Goal: Task Accomplishment & Management: Use online tool/utility

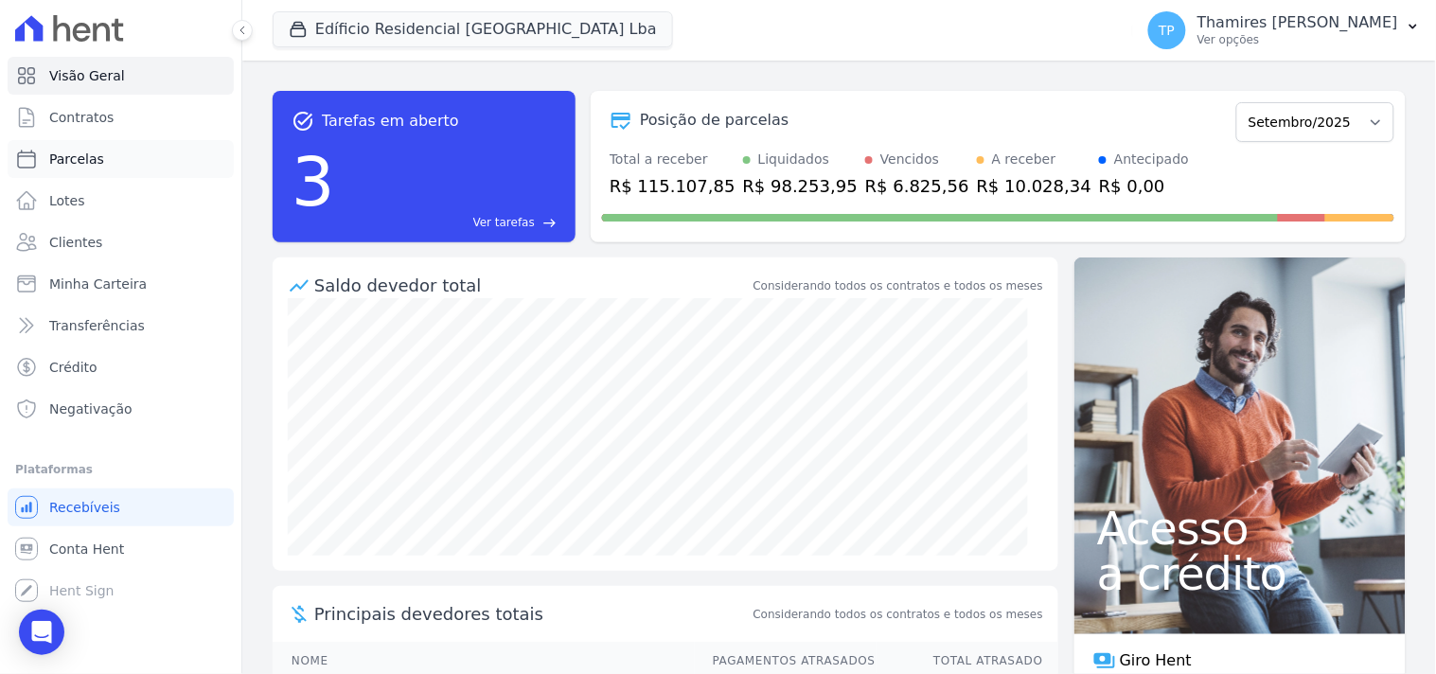
click at [163, 153] on link "Parcelas" at bounding box center [121, 159] width 226 height 38
select select
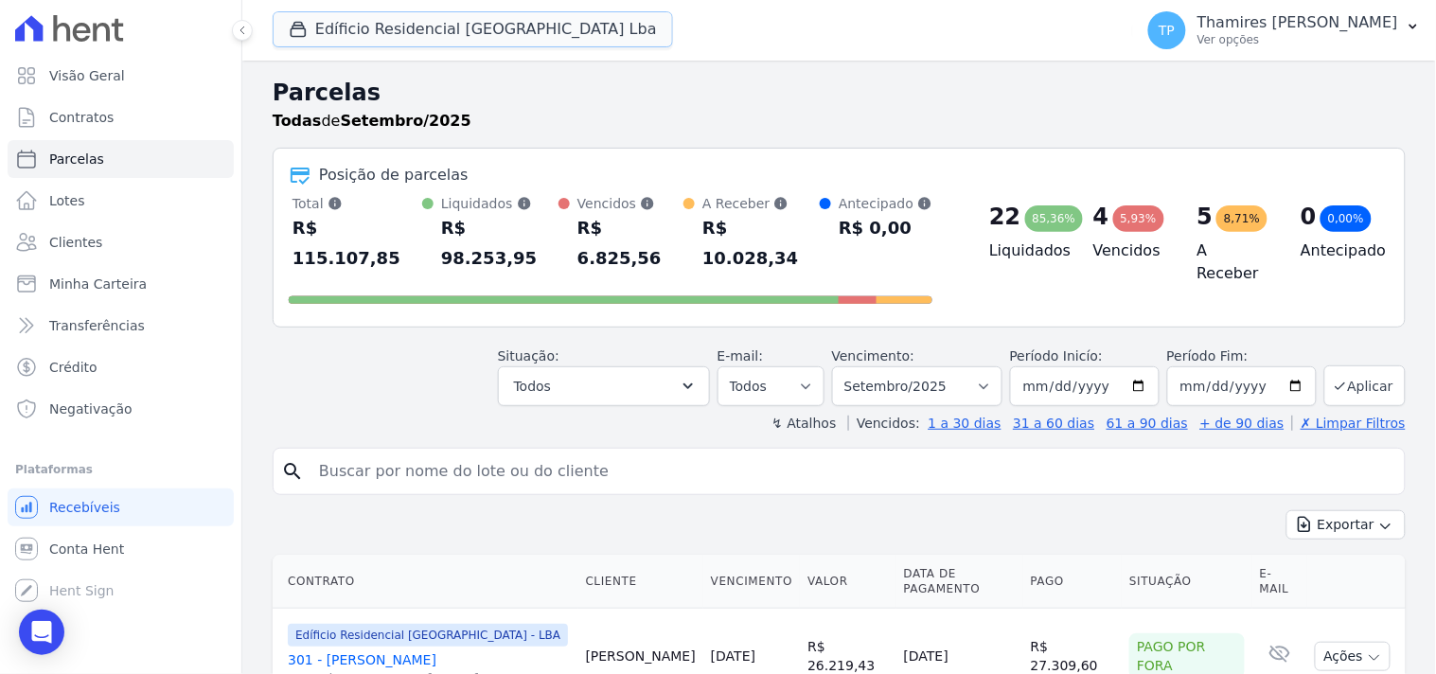
click at [401, 32] on button "Edíficio Residencial [GEOGRAPHIC_DATA] Lba" at bounding box center [473, 29] width 400 height 36
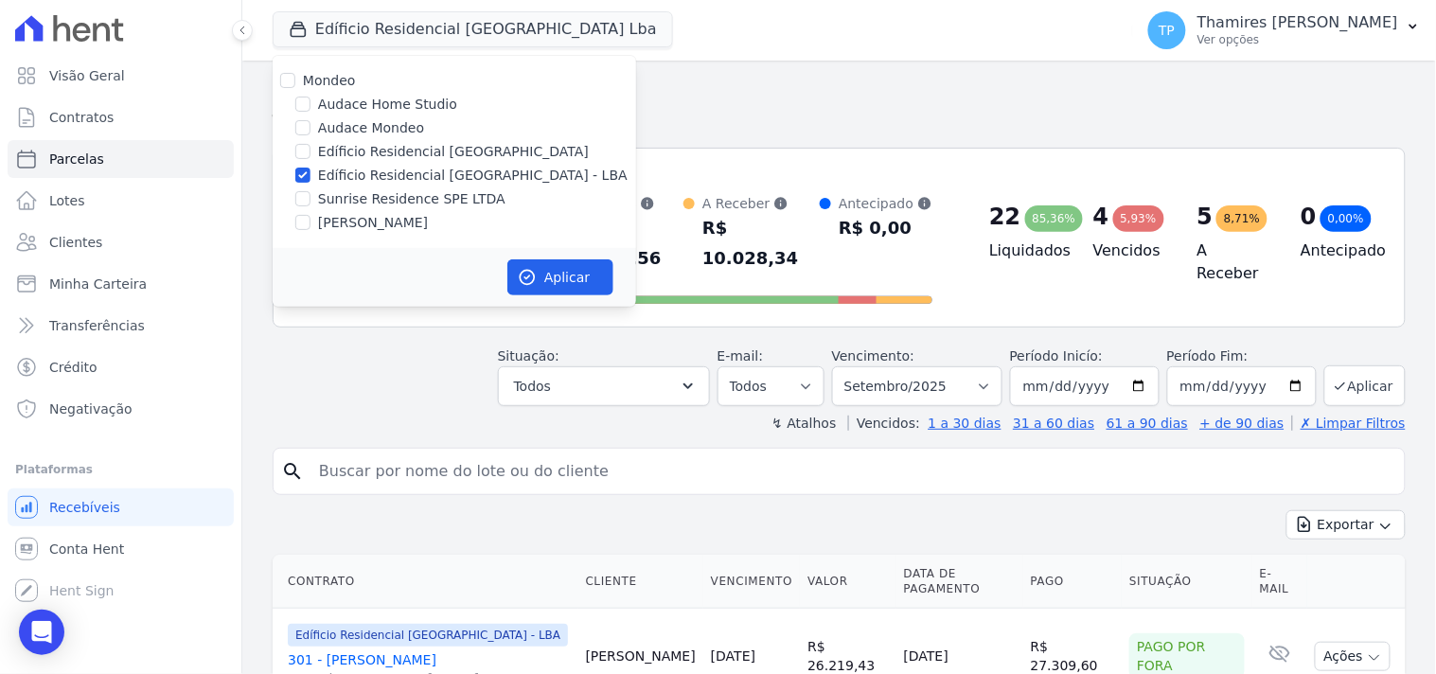
click at [345, 126] on label "Audace Mondeo" at bounding box center [371, 128] width 106 height 20
click at [310, 126] on input "Audace Mondeo" at bounding box center [302, 127] width 15 height 15
checkbox input "true"
click at [342, 193] on label "Sunrise Residence SPE LTDA" at bounding box center [411, 199] width 187 height 20
click at [310, 193] on input "Sunrise Residence SPE LTDA" at bounding box center [302, 198] width 15 height 15
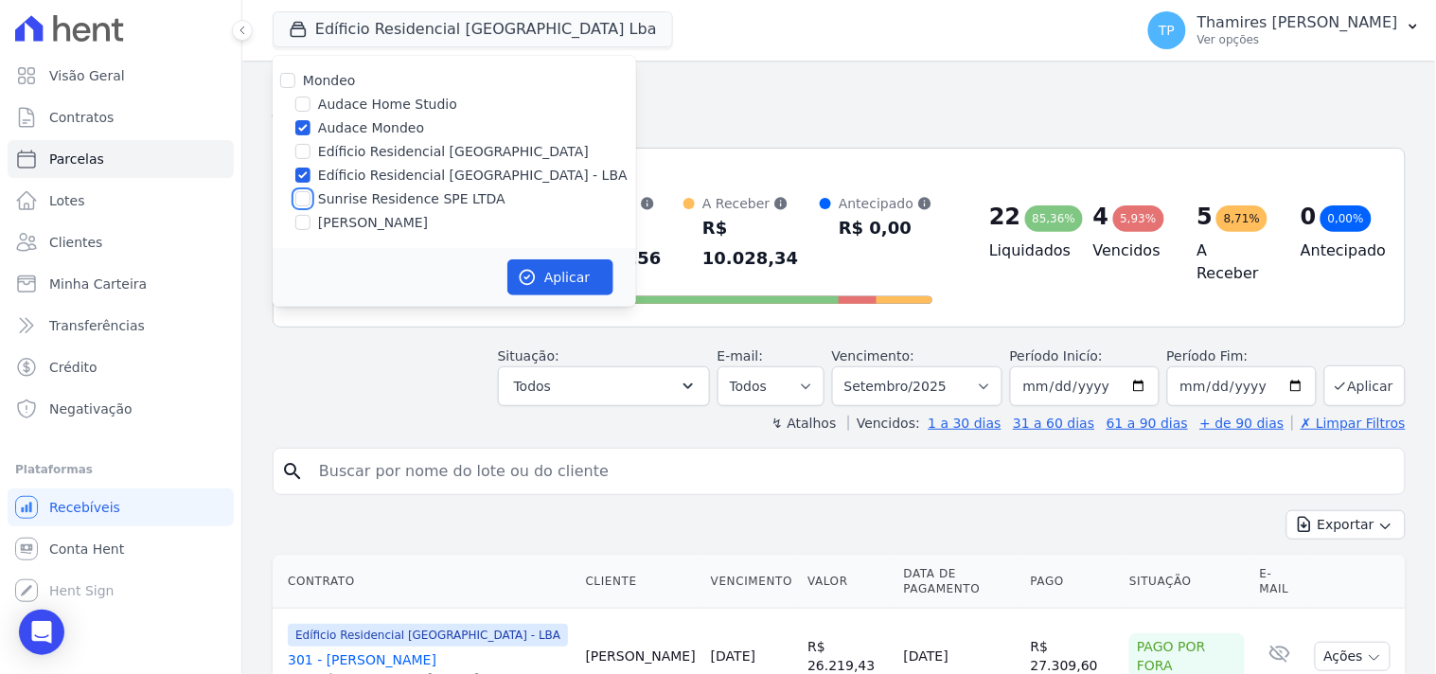
checkbox input "true"
click at [347, 222] on label "[PERSON_NAME]" at bounding box center [373, 223] width 110 height 20
click at [310, 222] on input "[PERSON_NAME]" at bounding box center [302, 222] width 15 height 15
checkbox input "true"
click at [554, 275] on button "Aplicar" at bounding box center [560, 277] width 106 height 36
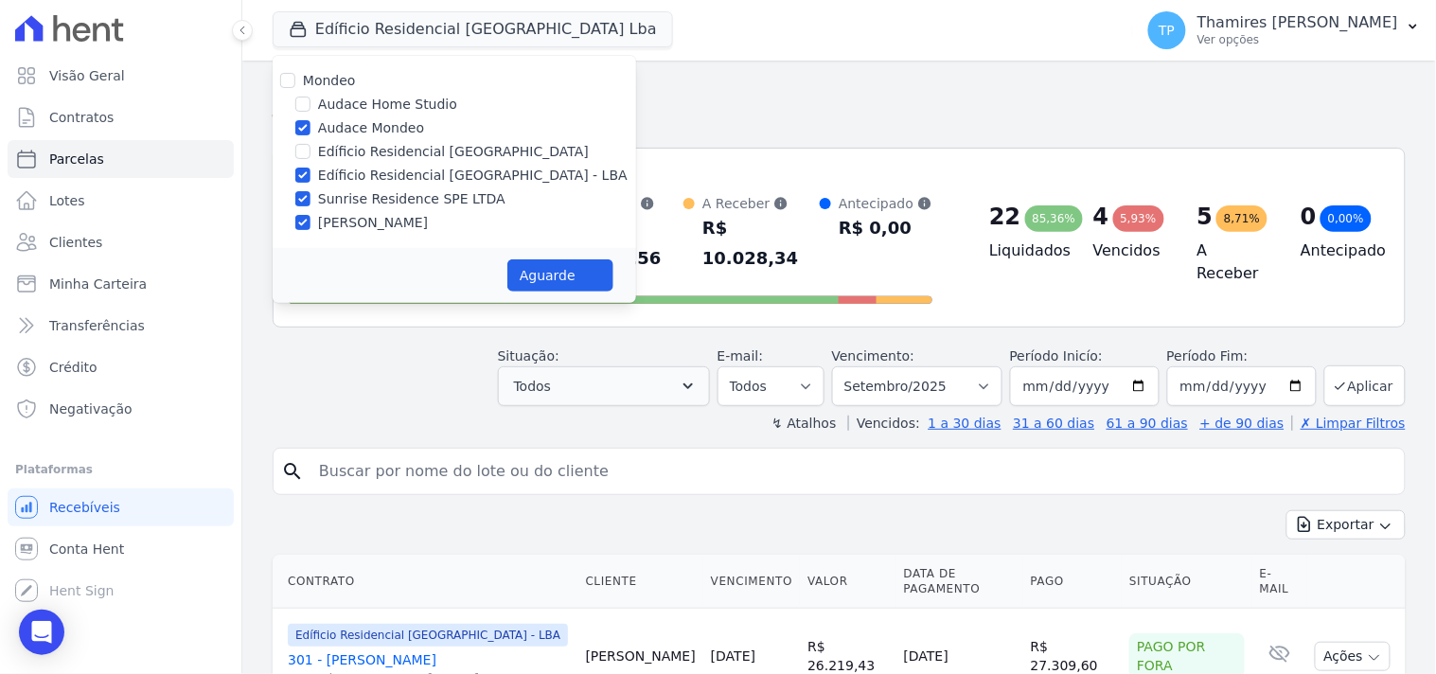
select select
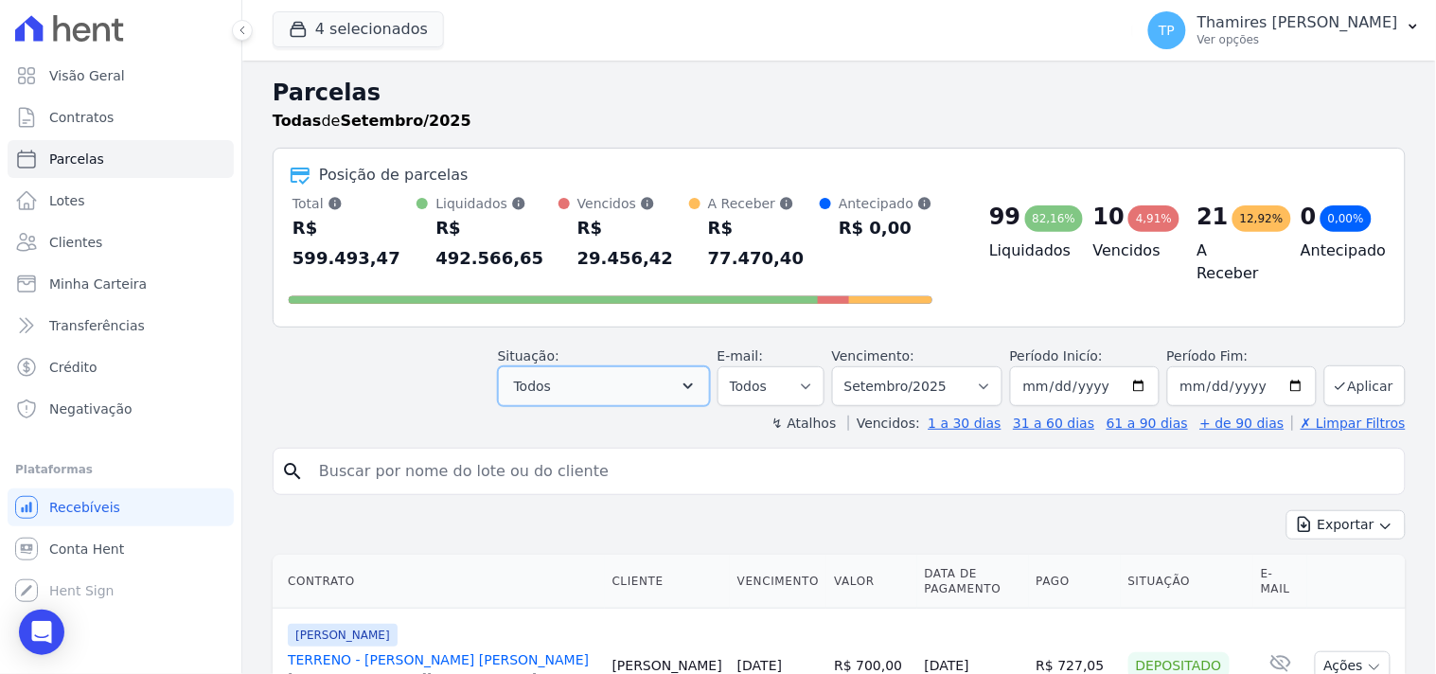
click at [659, 366] on button "Todos" at bounding box center [604, 386] width 212 height 40
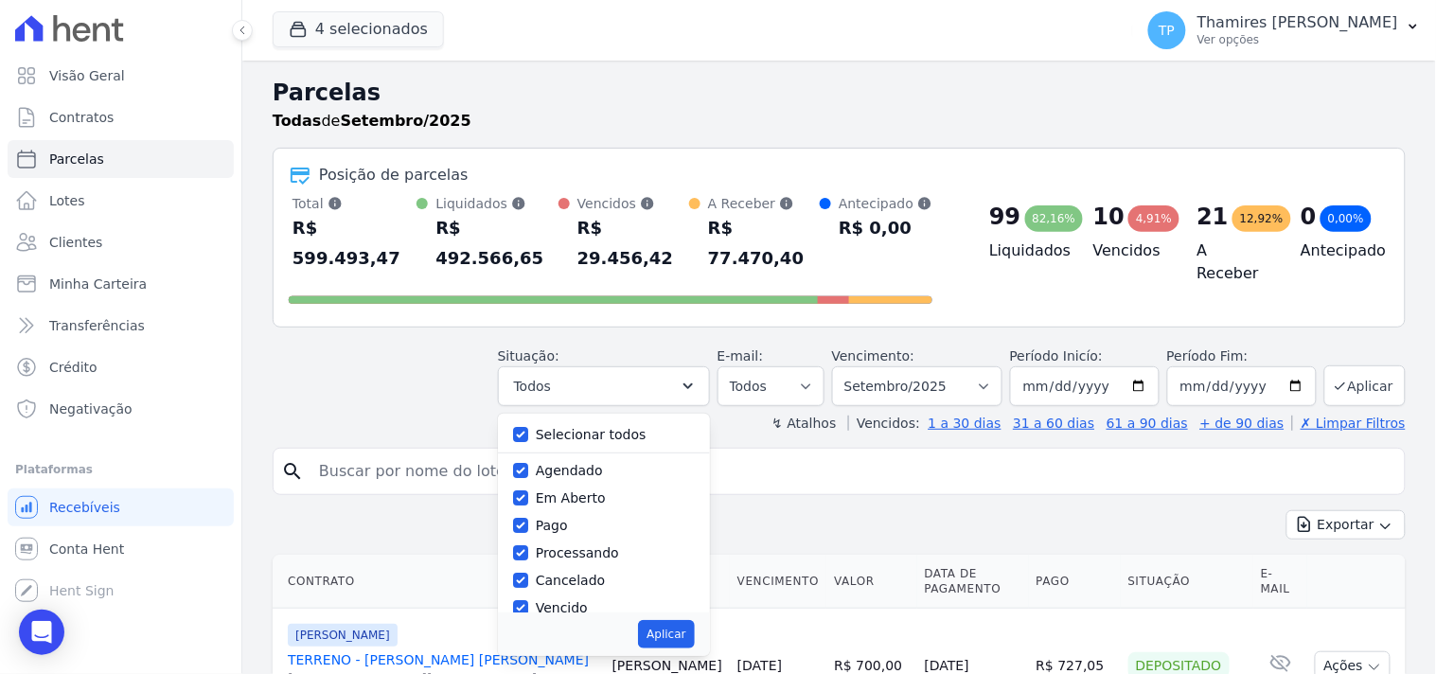
click at [591, 427] on label "Selecionar todos" at bounding box center [591, 434] width 111 height 15
click at [528, 427] on input "Selecionar todos" at bounding box center [520, 434] width 15 height 15
checkbox input "false"
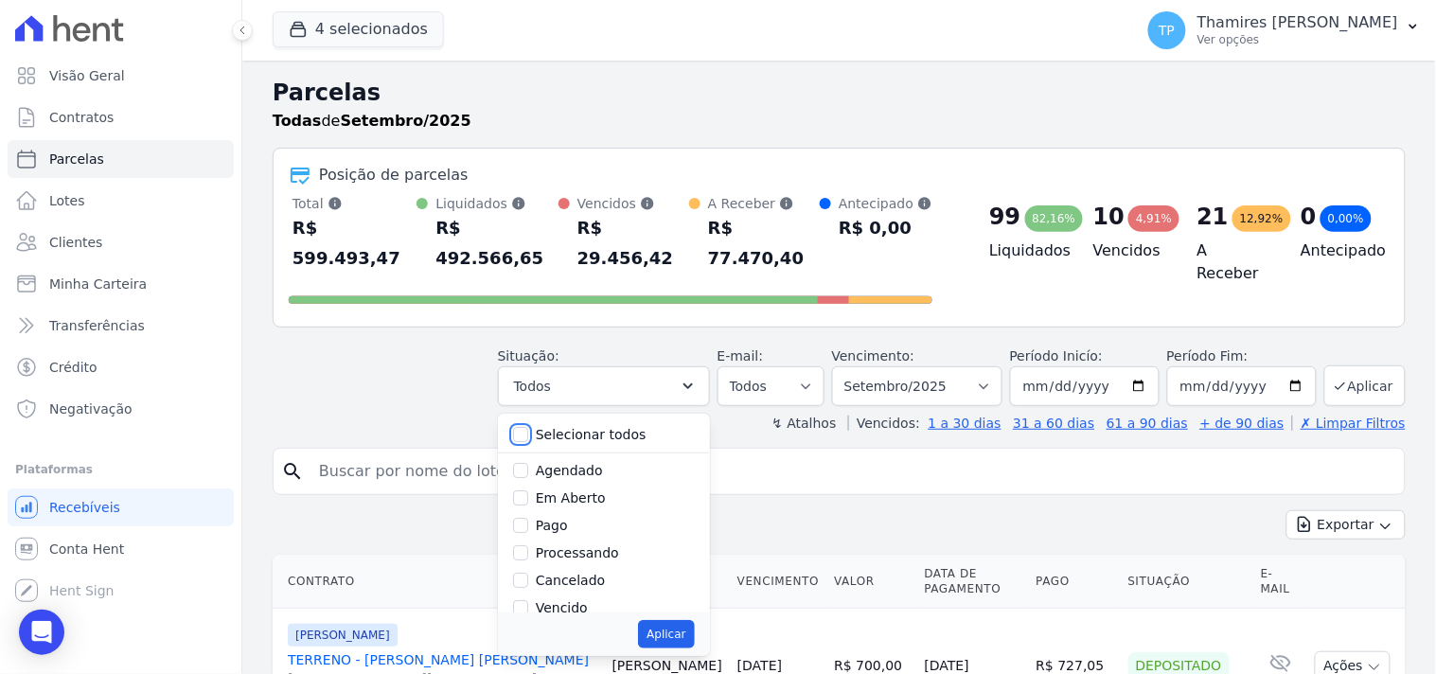
checkbox input "false"
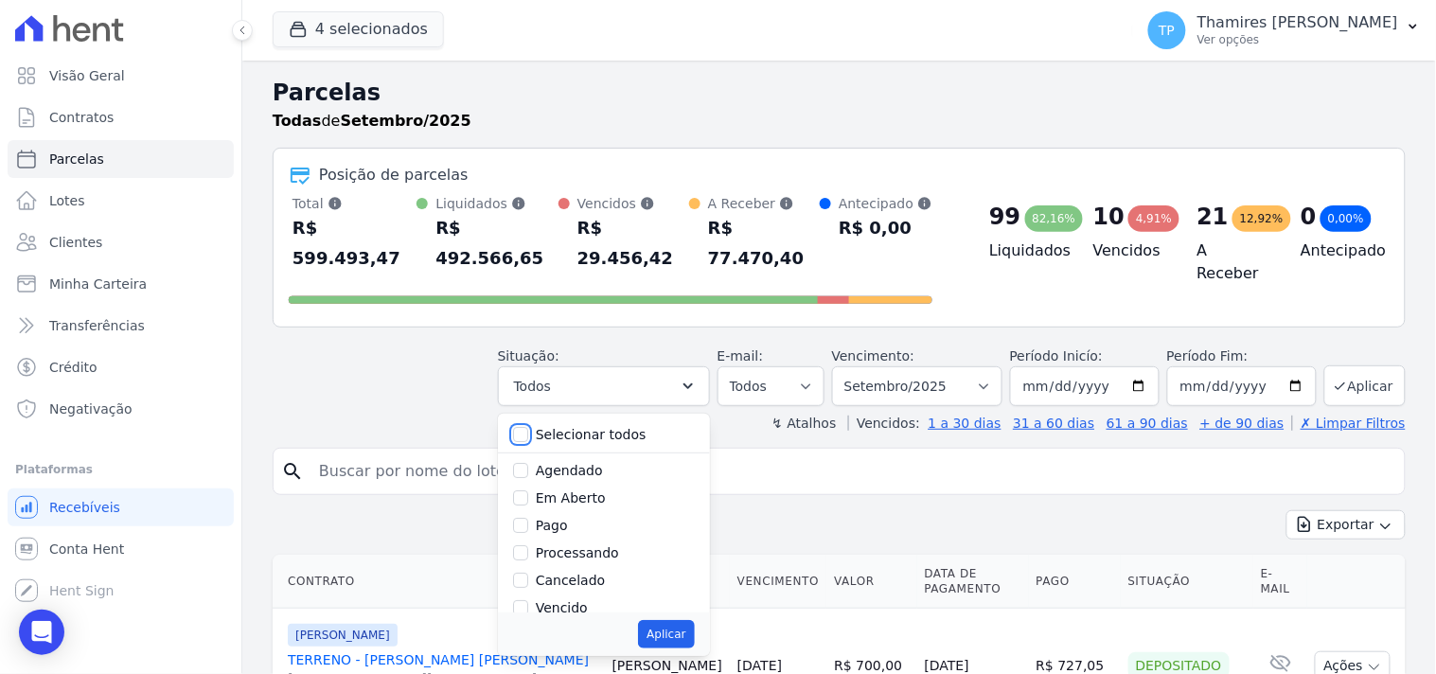
checkbox input "false"
click at [544, 407] on div "Pago" at bounding box center [604, 420] width 182 height 27
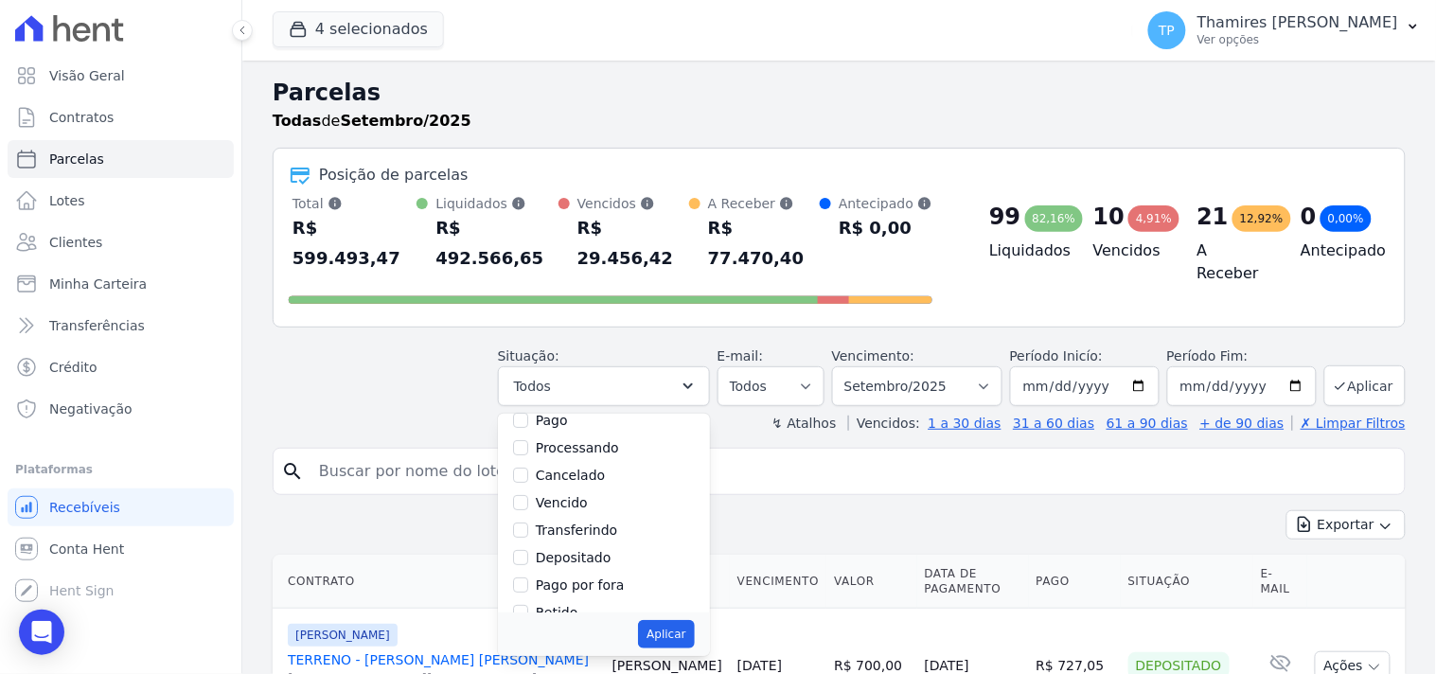
click at [545, 407] on div "Pago" at bounding box center [604, 420] width 182 height 27
click at [528, 413] on input "Pago" at bounding box center [520, 420] width 15 height 15
checkbox input "true"
click at [585, 523] on label "Transferindo" at bounding box center [577, 530] width 82 height 15
click at [528, 523] on input "Transferindo" at bounding box center [520, 530] width 15 height 15
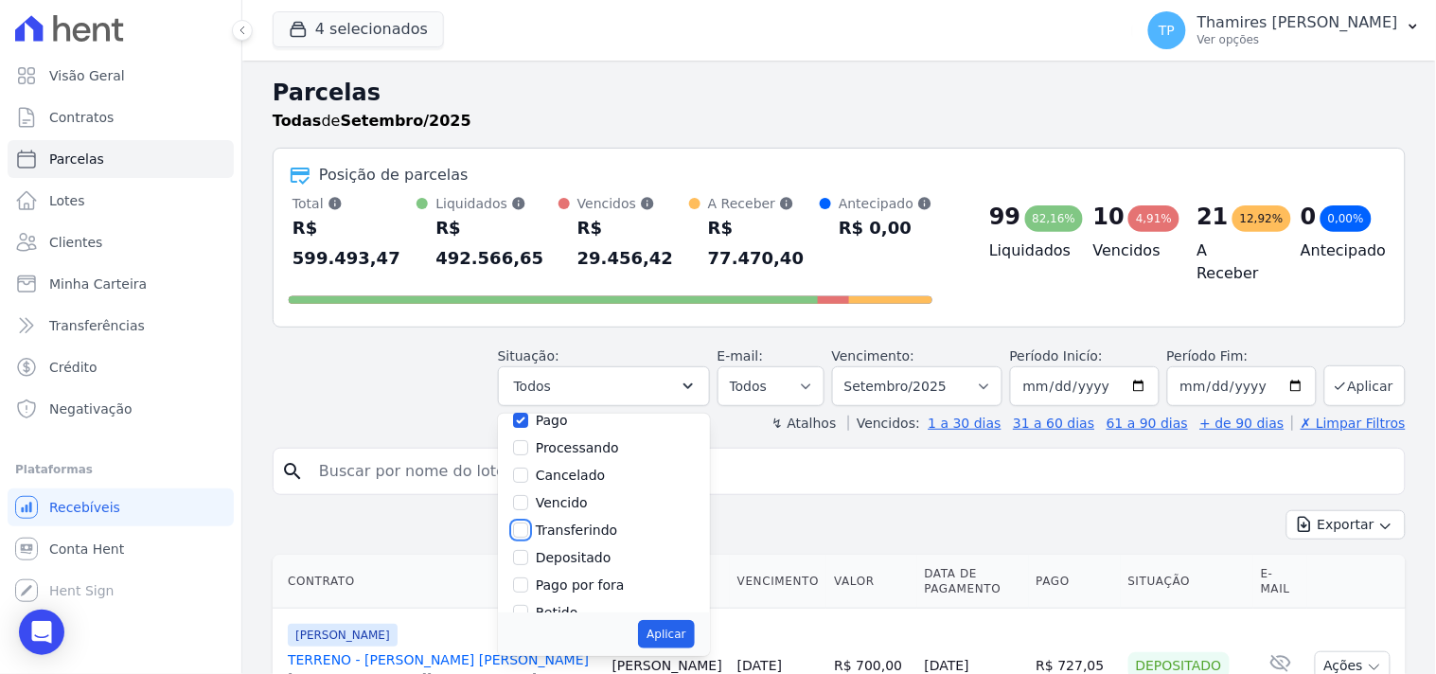
checkbox input "true"
click at [687, 620] on button "Aplicar" at bounding box center [666, 634] width 56 height 28
select select "paid"
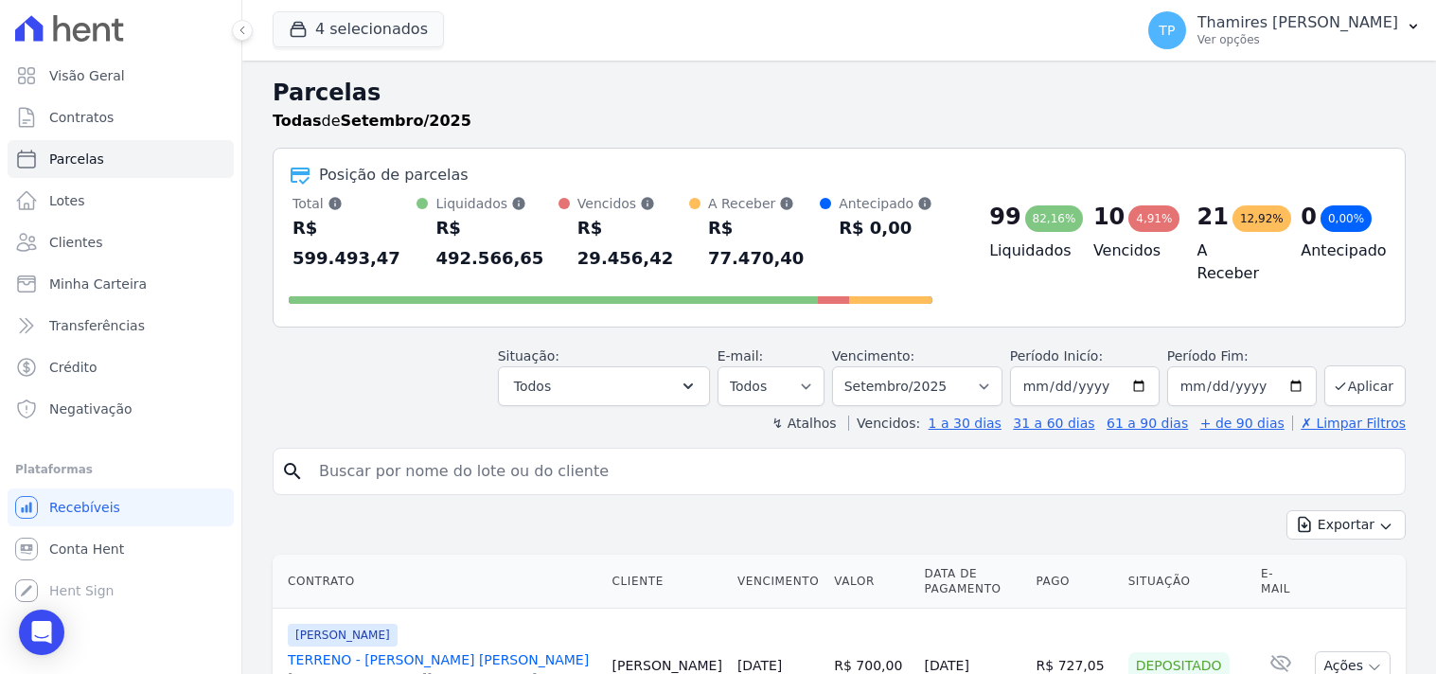
select select "paid"
drag, startPoint x: 579, startPoint y: 385, endPoint x: 578, endPoint y: 375, distance: 10.5
click at [579, 414] on div "↯ Atalhos Vencidos: 1 a 30 dias 31 a 60 dias 61 a 90 dias + de 90 dias ✗ Limpar…" at bounding box center [839, 423] width 1133 height 19
click at [594, 366] on button "Todos" at bounding box center [604, 386] width 212 height 40
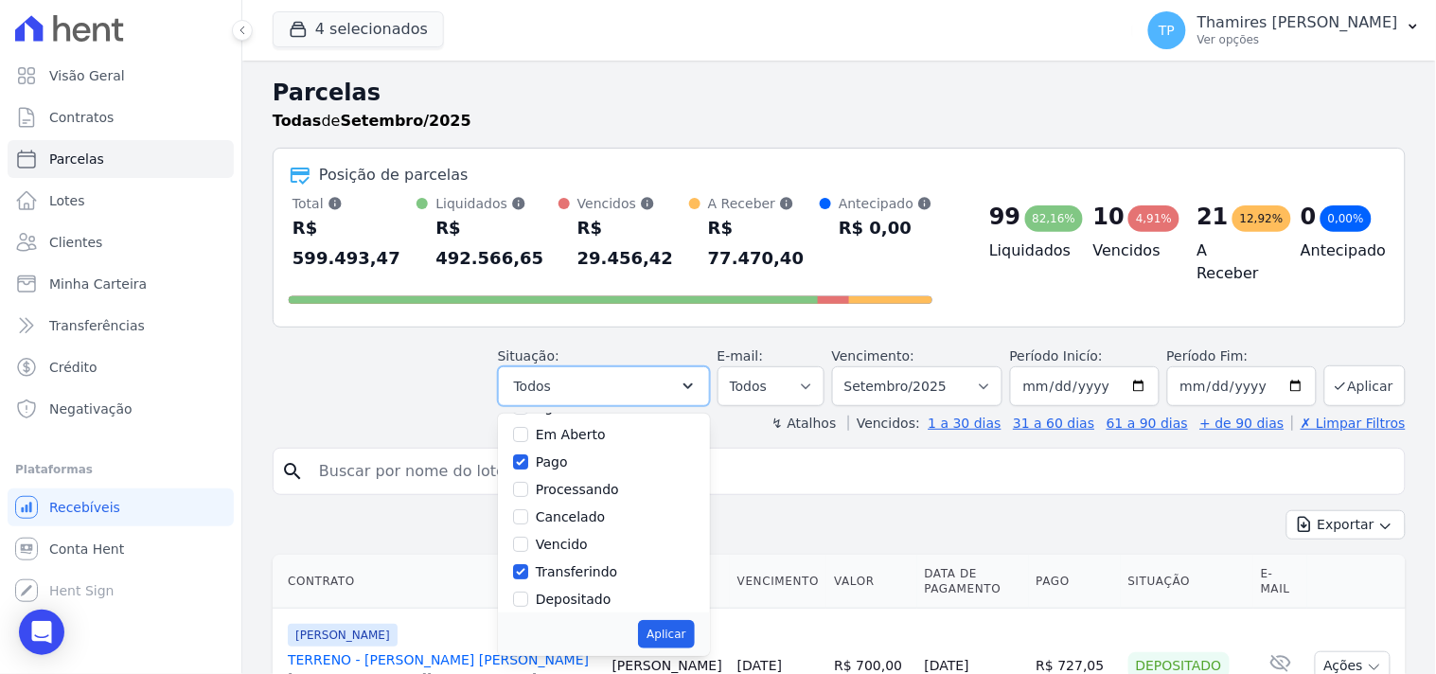
scroll to position [126, 0]
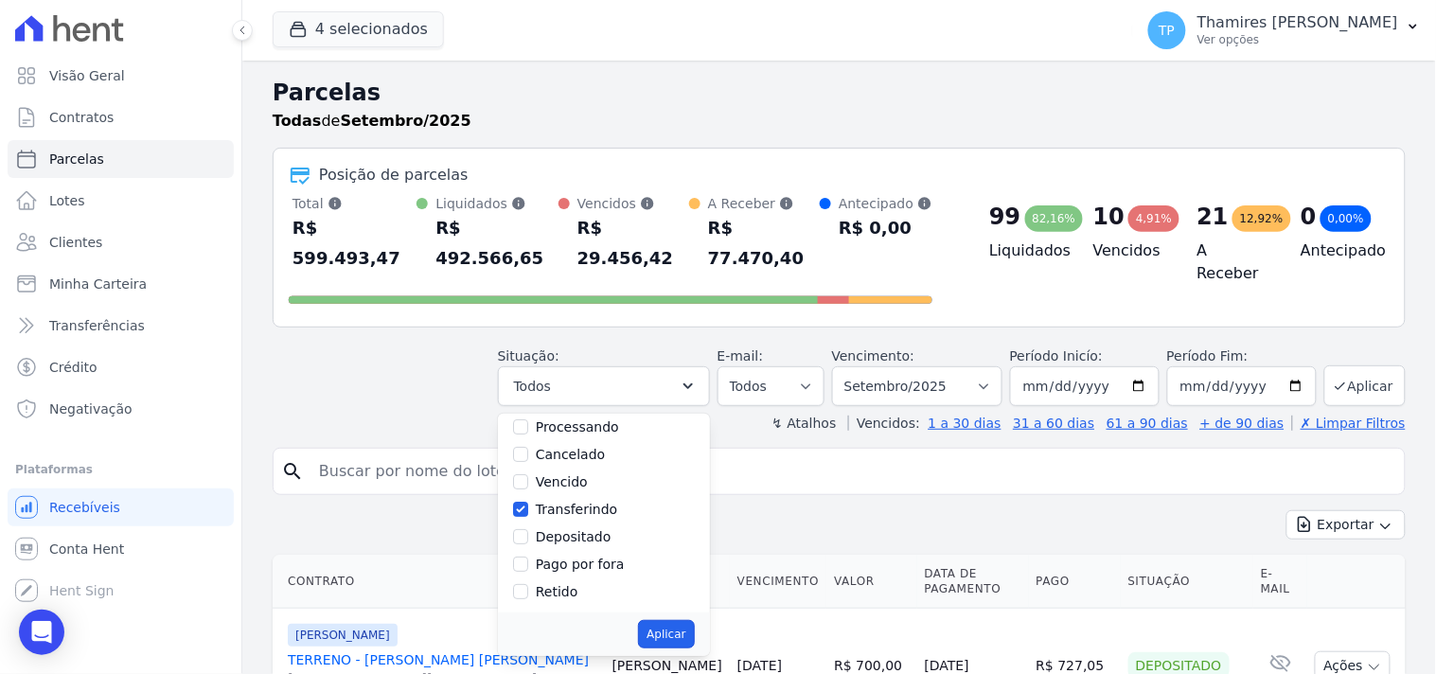
click at [694, 620] on button "Aplicar" at bounding box center [666, 634] width 56 height 28
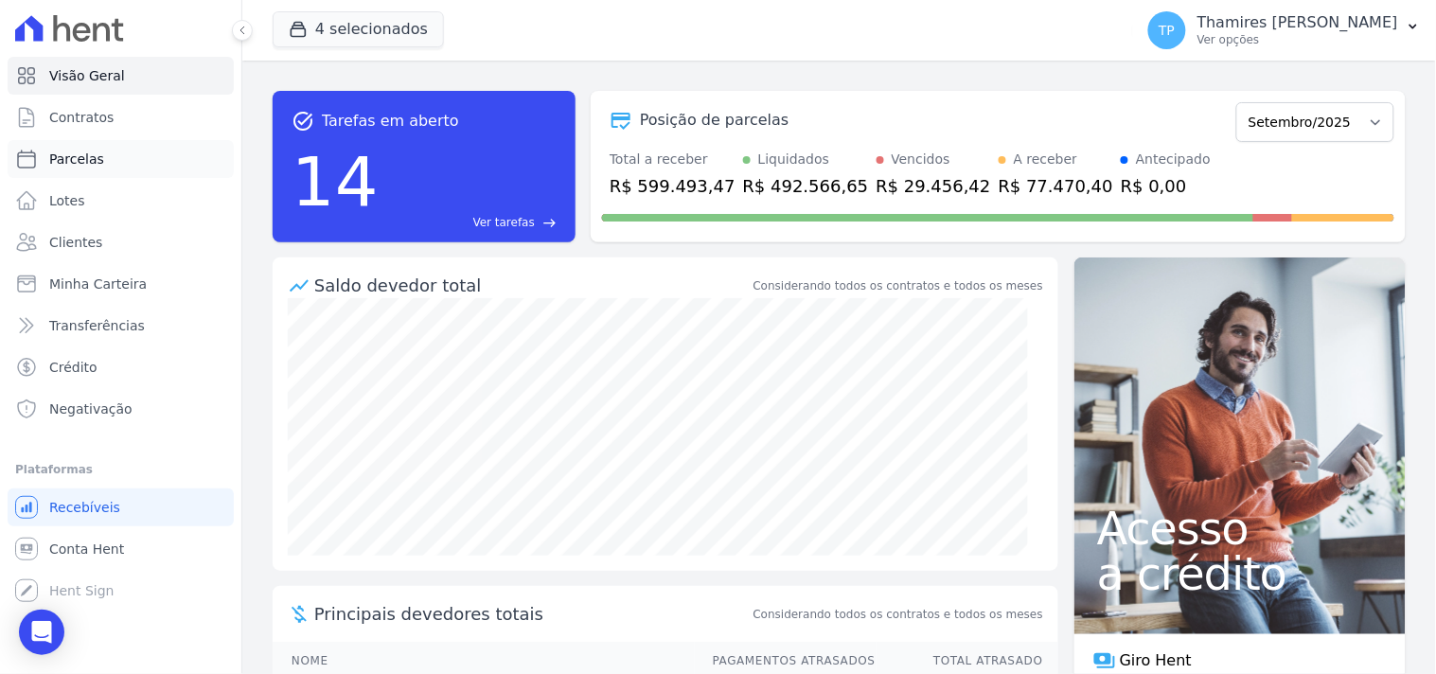
click at [152, 151] on link "Parcelas" at bounding box center [121, 159] width 226 height 38
select select
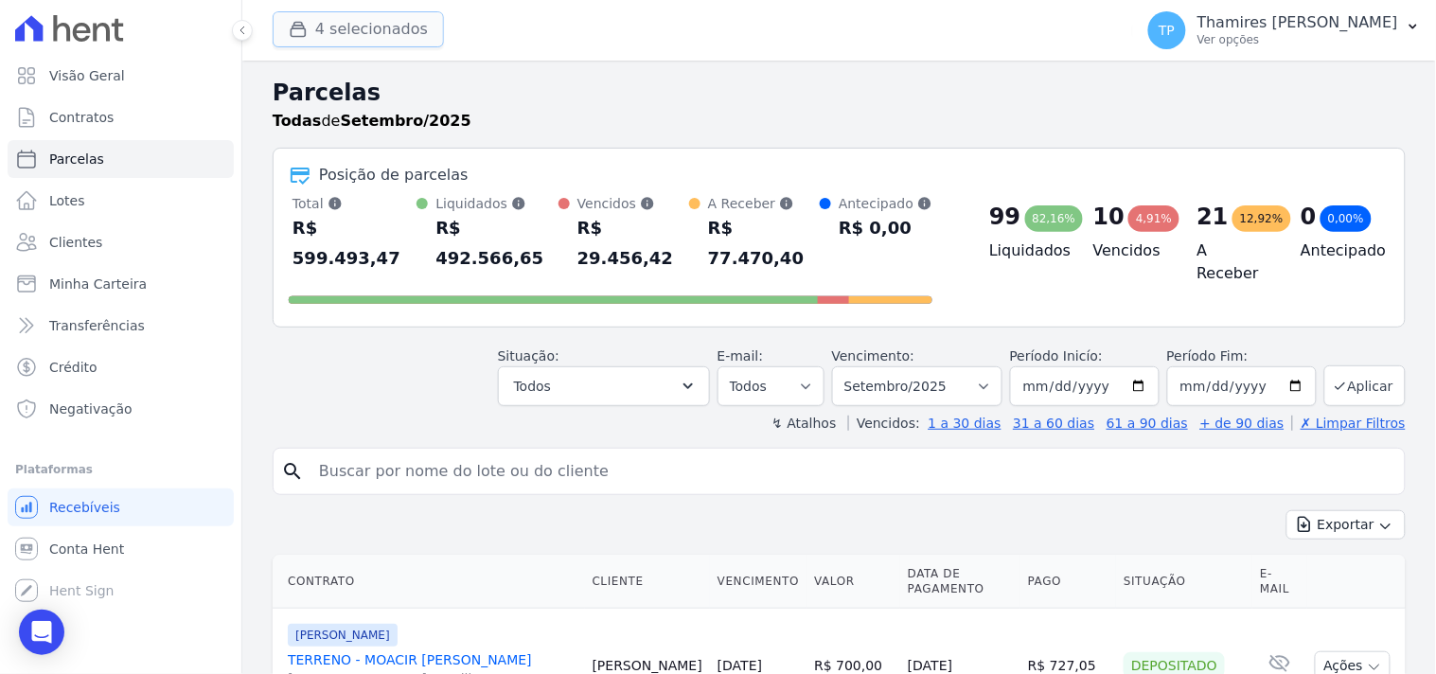
click at [355, 33] on button "4 selecionados" at bounding box center [358, 29] width 171 height 36
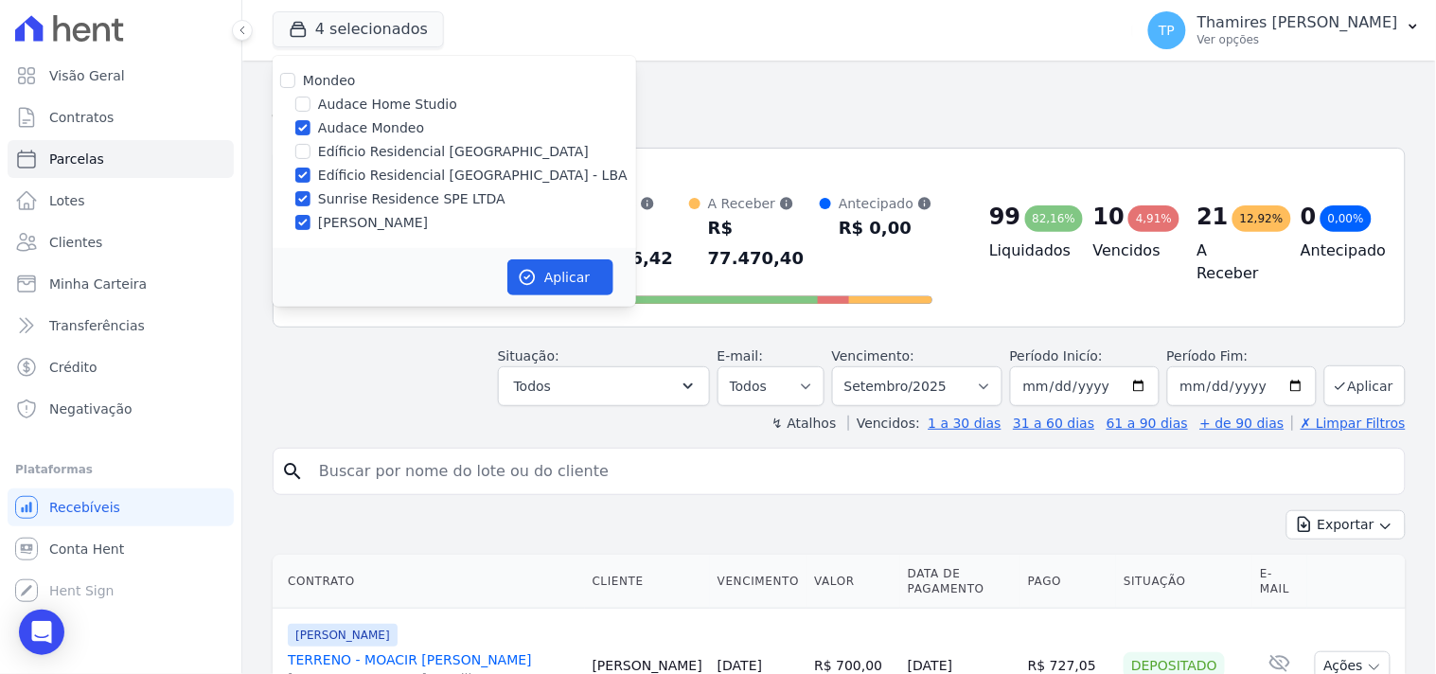
drag, startPoint x: 360, startPoint y: 124, endPoint x: 337, endPoint y: 233, distance: 111.2
click at [361, 124] on label "Audace Mondeo" at bounding box center [371, 128] width 106 height 20
click at [310, 124] on input "Audace Mondeo" at bounding box center [302, 127] width 15 height 15
checkbox input "false"
click at [365, 176] on label "Edíficio Residencial [GEOGRAPHIC_DATA] - LBA" at bounding box center [473, 176] width 310 height 20
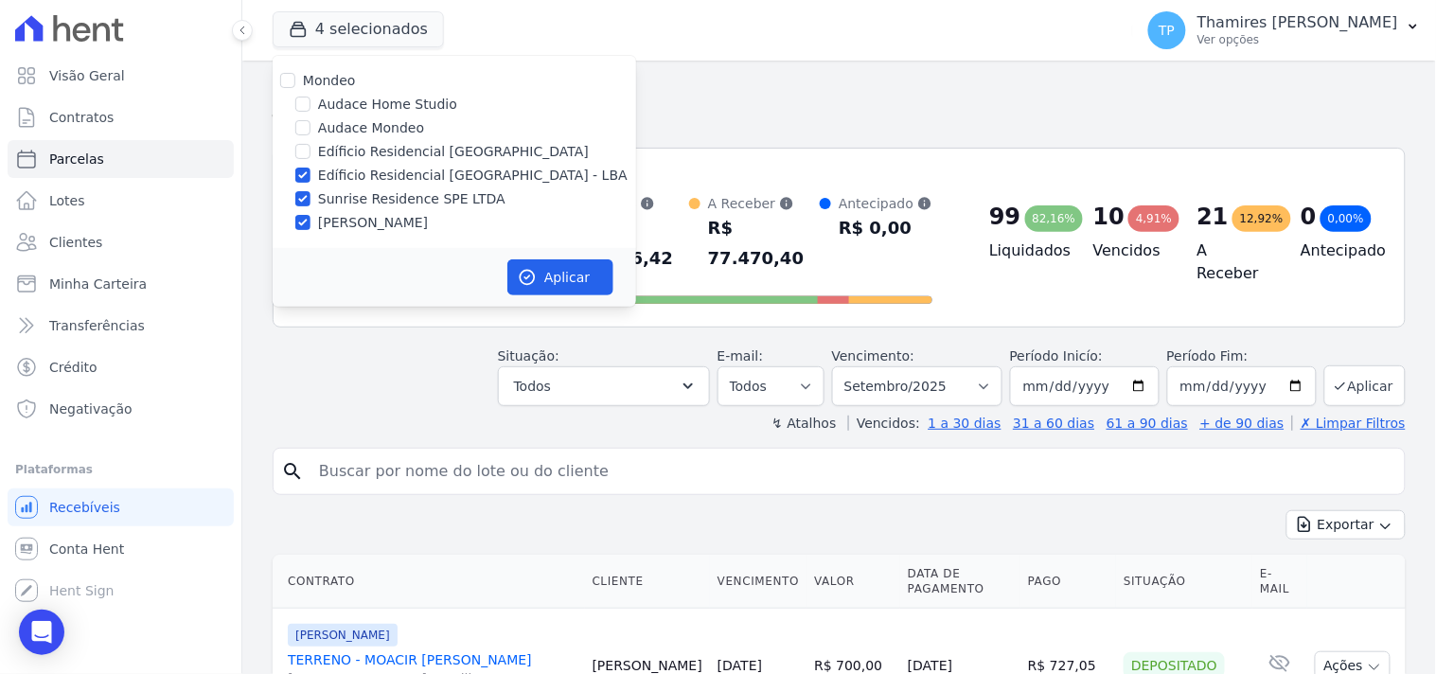
click at [310, 176] on input "Edíficio Residencial [GEOGRAPHIC_DATA] - LBA" at bounding box center [302, 175] width 15 height 15
checkbox input "false"
click at [364, 223] on label "[PERSON_NAME]" at bounding box center [373, 223] width 110 height 20
click at [310, 223] on input "[PERSON_NAME]" at bounding box center [302, 222] width 15 height 15
checkbox input "false"
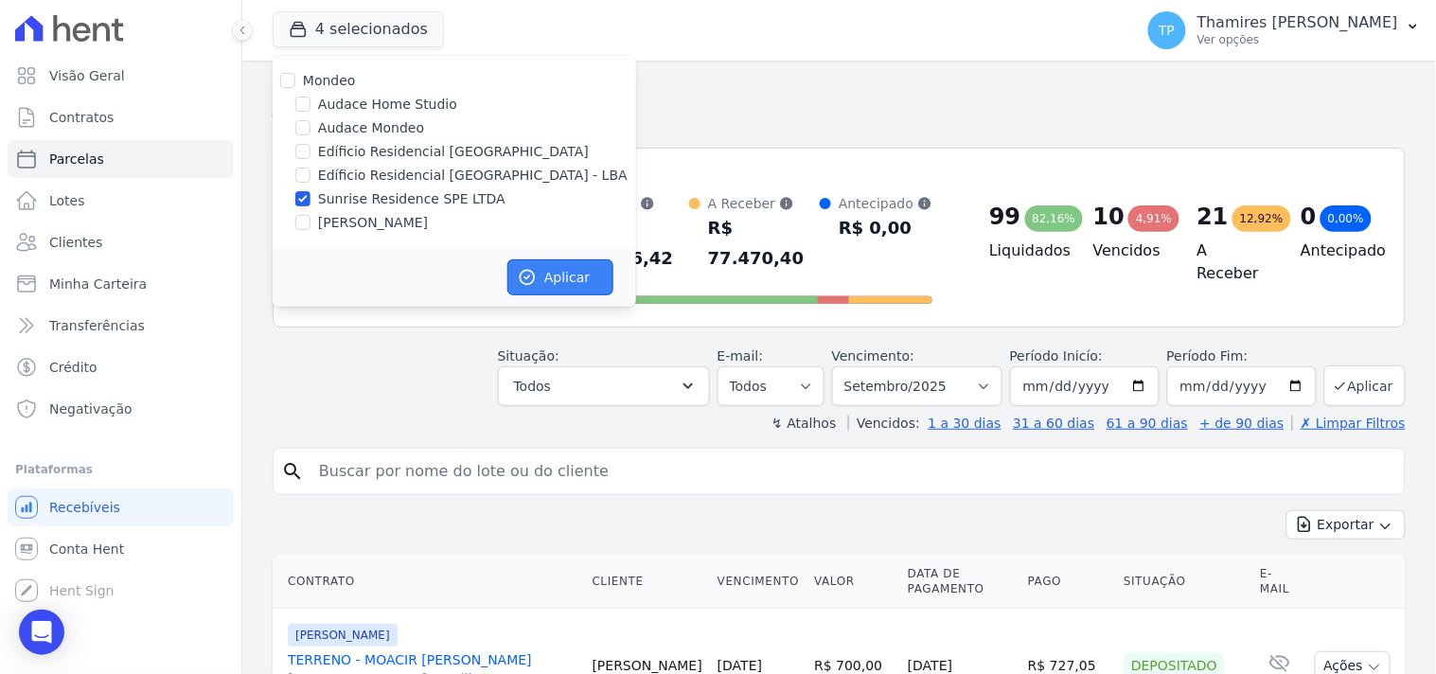
click at [557, 277] on button "Aplicar" at bounding box center [560, 277] width 106 height 36
select select
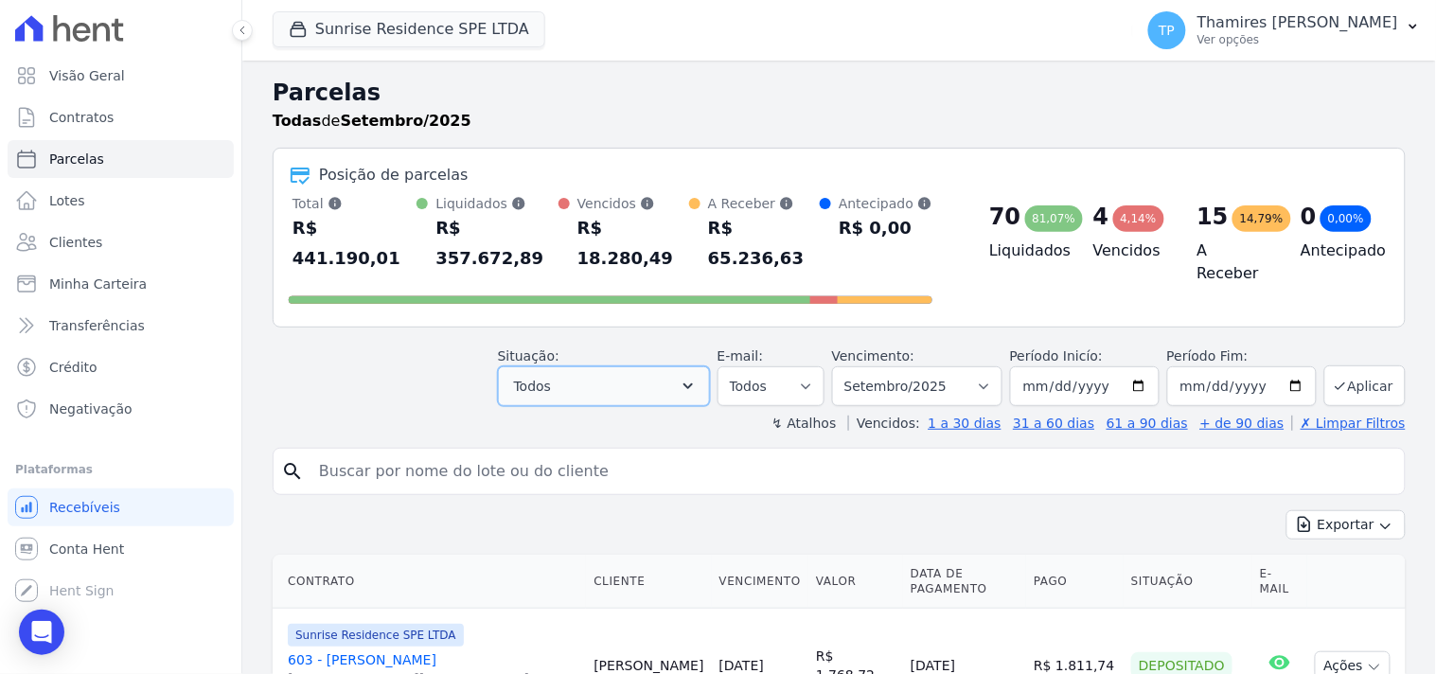
click at [594, 366] on button "Todos" at bounding box center [604, 386] width 212 height 40
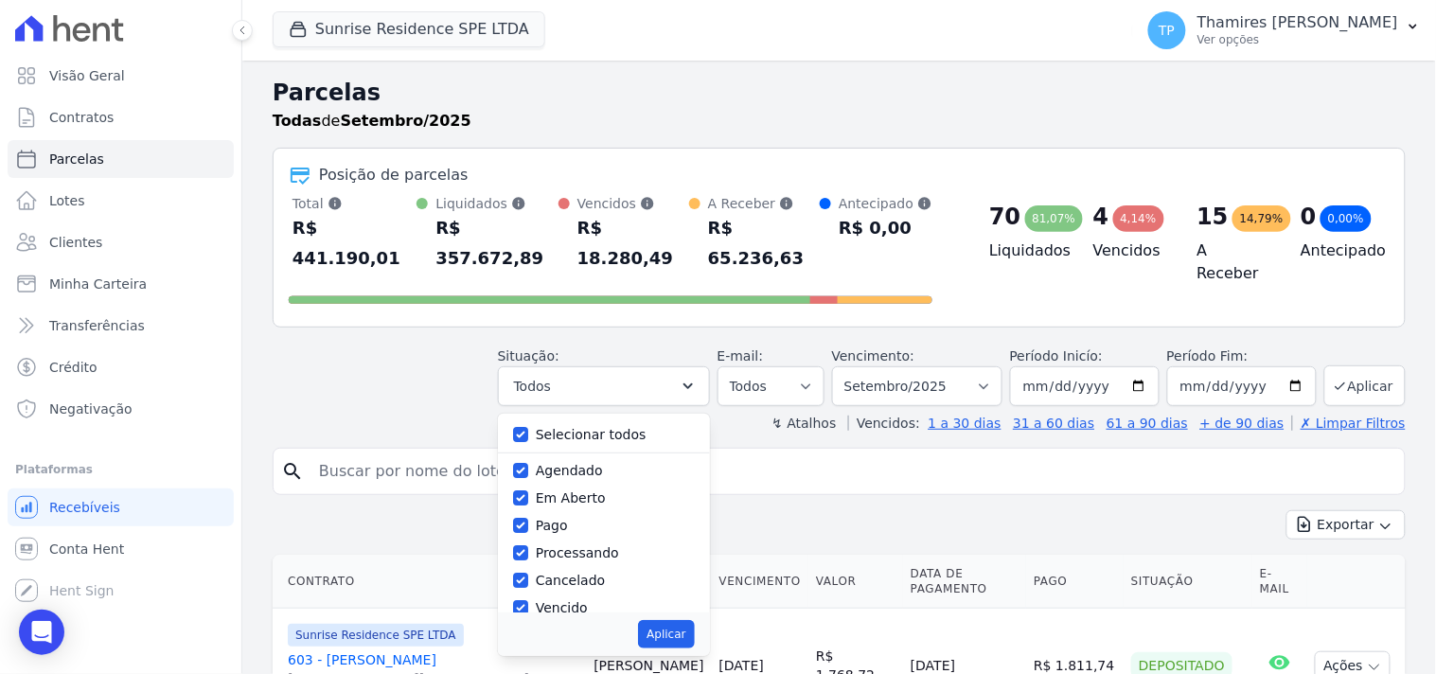
click at [593, 427] on label "Selecionar todos" at bounding box center [591, 434] width 111 height 15
click at [528, 427] on input "Selecionar todos" at bounding box center [520, 434] width 15 height 15
checkbox input "false"
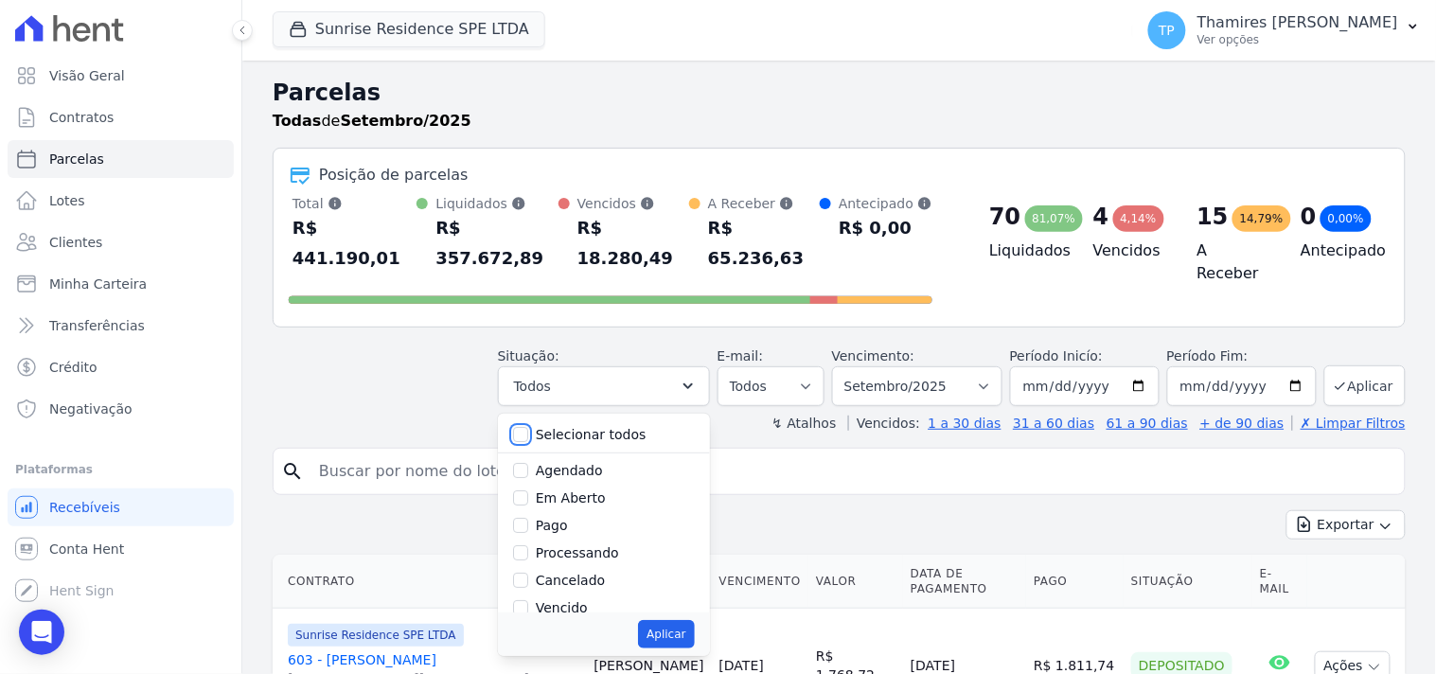
checkbox input "false"
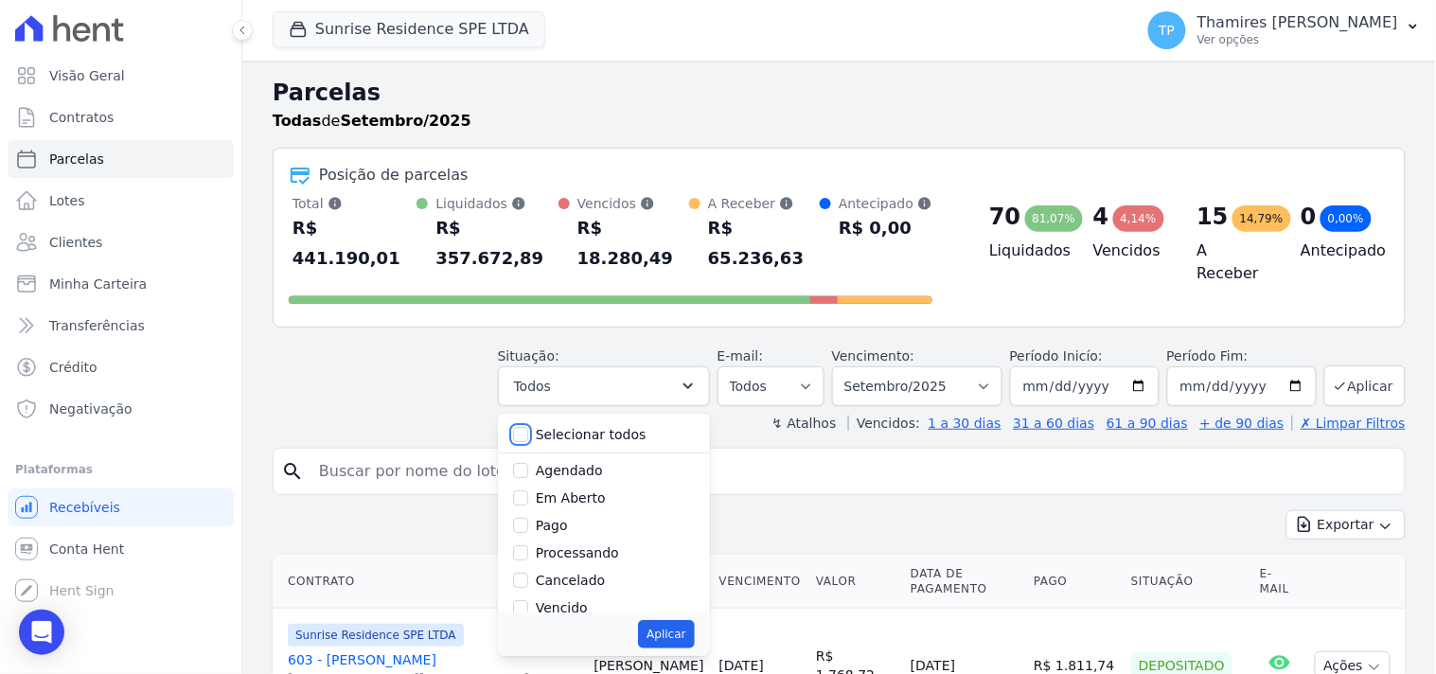
checkbox input "false"
click at [555, 518] on label "Pago" at bounding box center [552, 525] width 32 height 15
click at [528, 518] on input "Pago" at bounding box center [520, 525] width 15 height 15
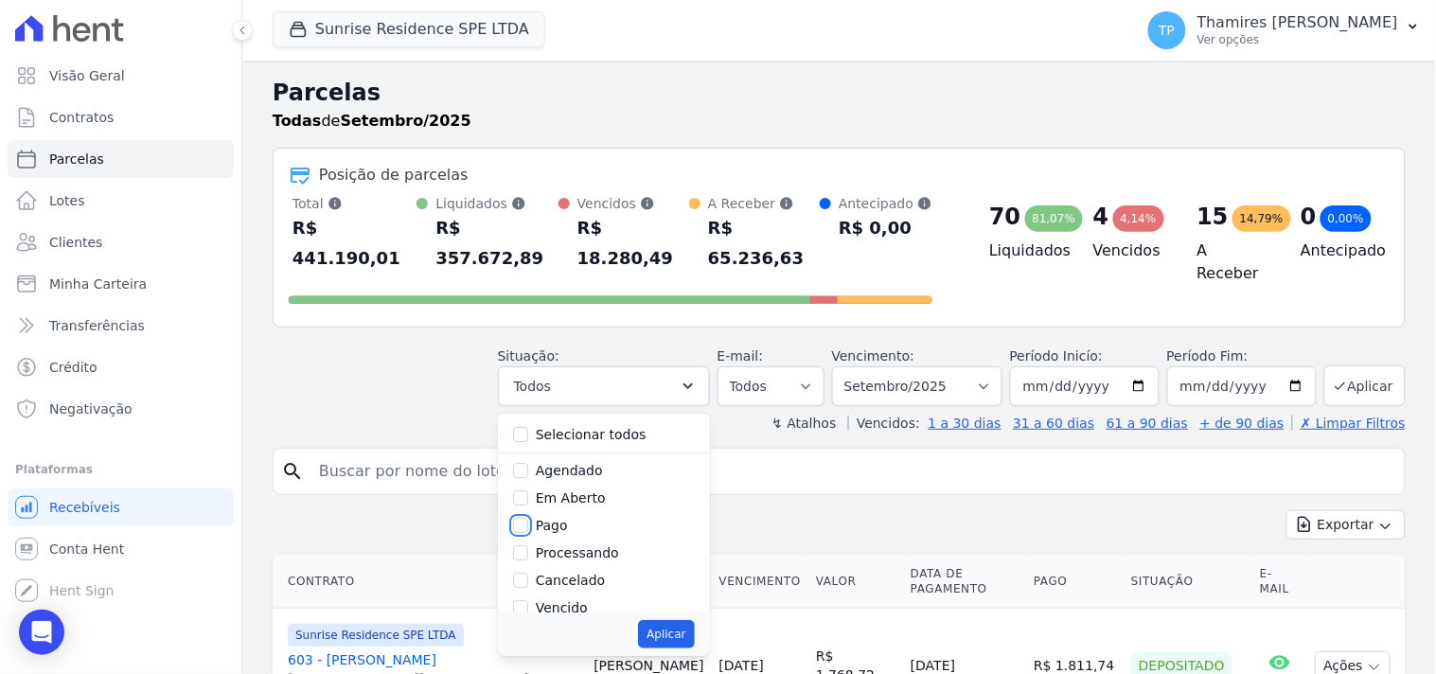
checkbox input "true"
click at [573, 502] on label "Transferindo" at bounding box center [577, 509] width 82 height 15
click at [544, 496] on div "Transferindo" at bounding box center [604, 509] width 182 height 27
click at [528, 502] on input "Transferindo" at bounding box center [520, 509] width 15 height 15
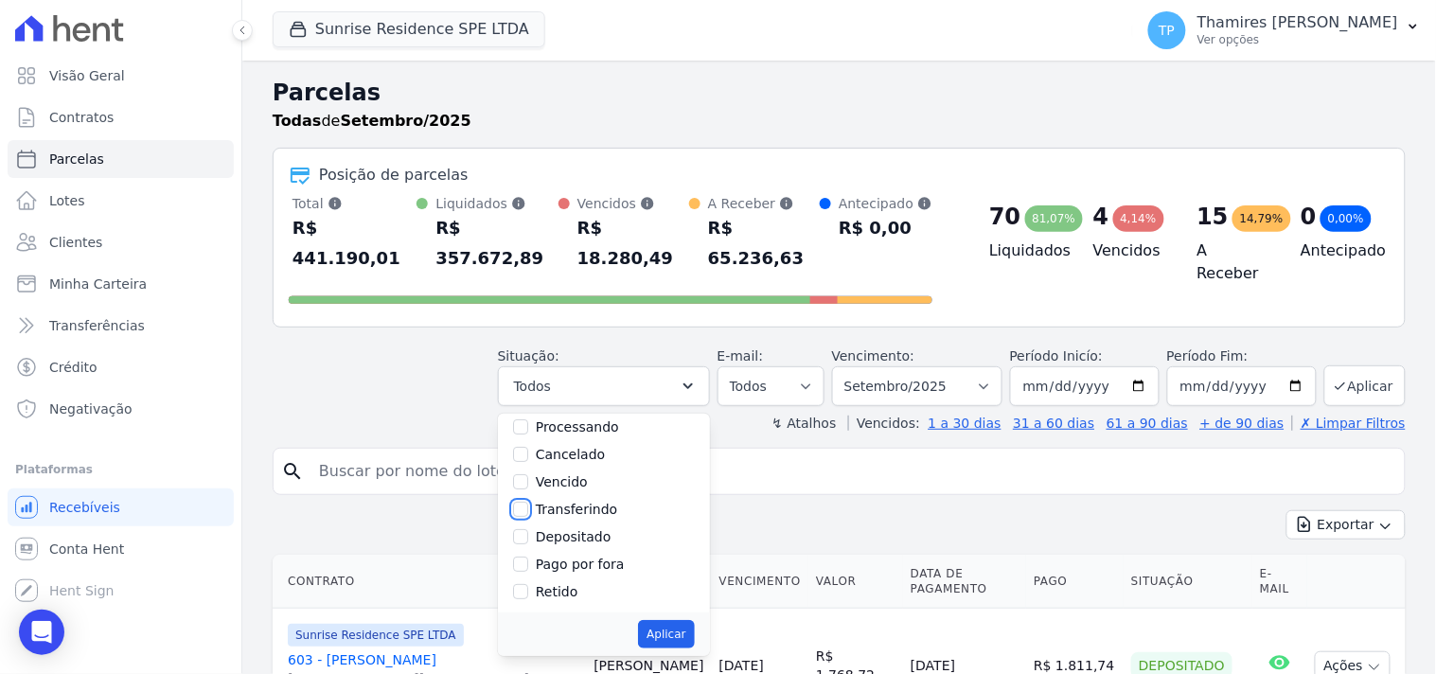
checkbox input "true"
click at [672, 620] on button "Aplicar" at bounding box center [666, 634] width 56 height 28
select select "paid"
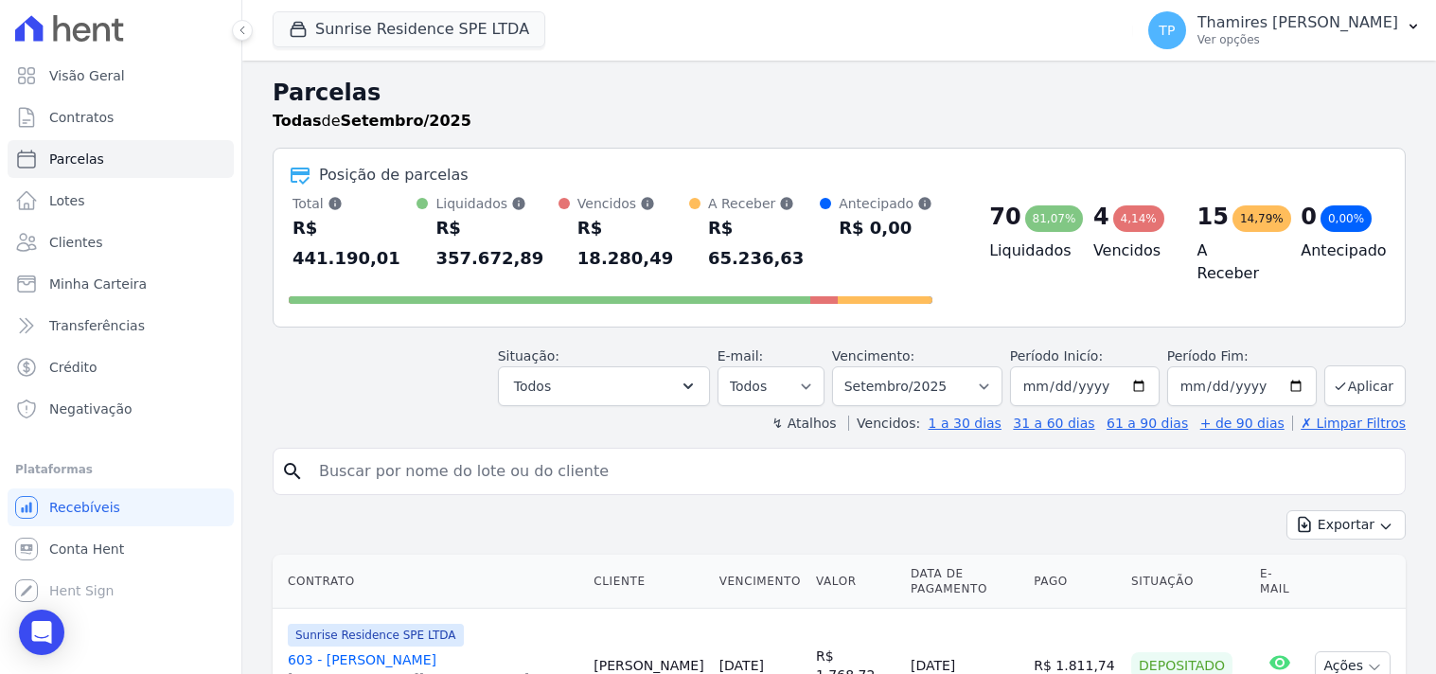
select select "paid"
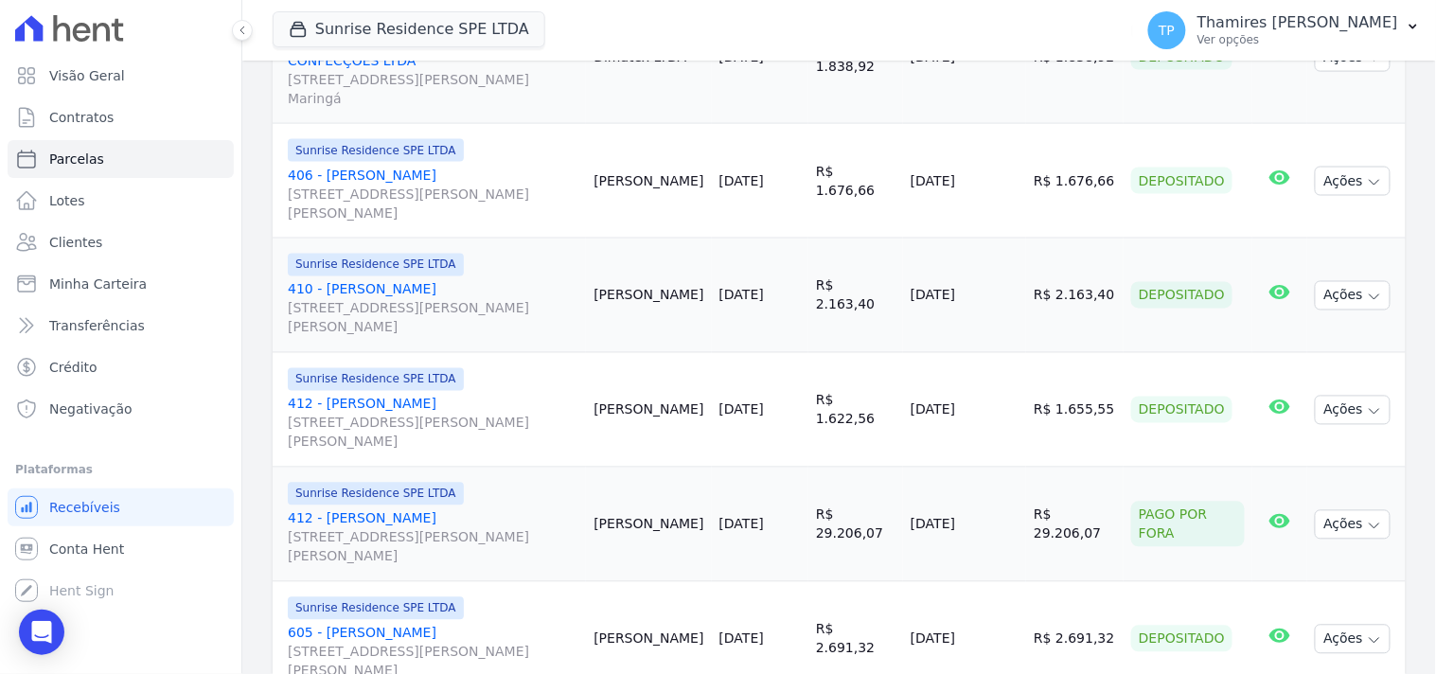
scroll to position [2682, 0]
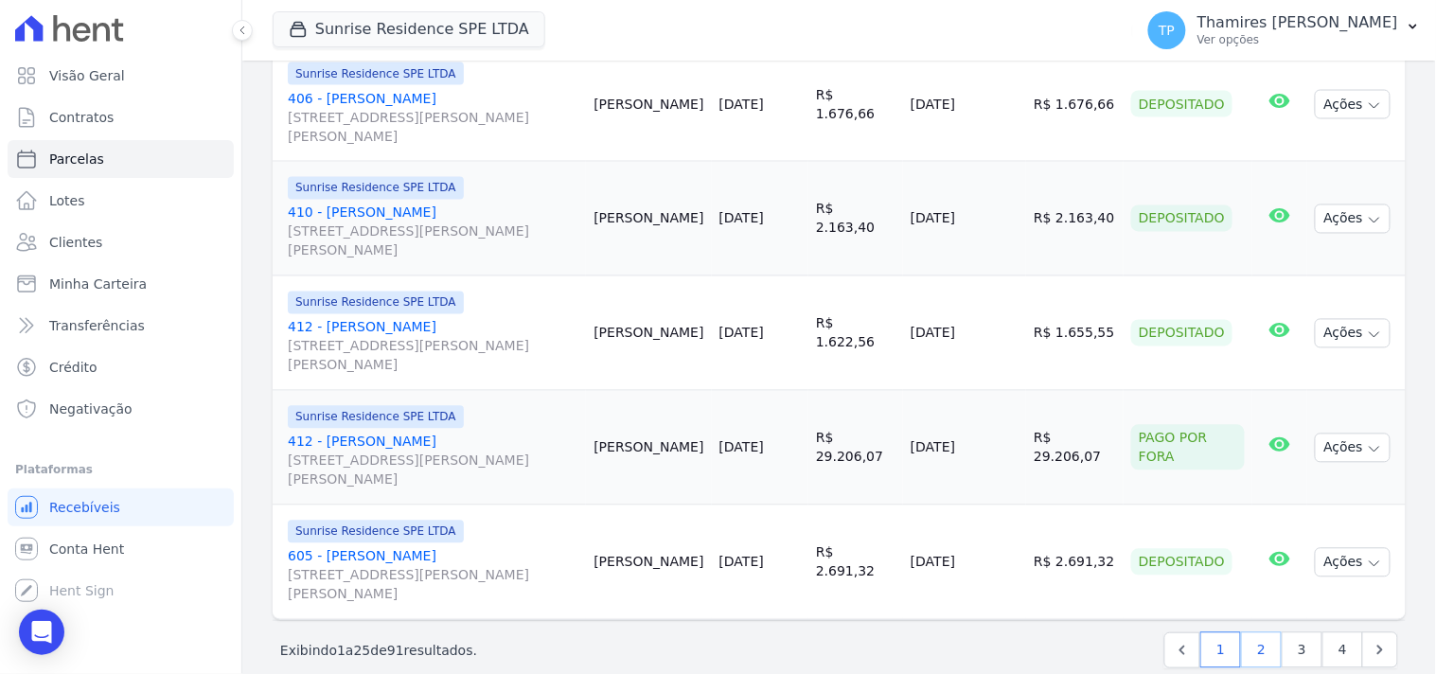
click at [1256, 632] on link "2" at bounding box center [1261, 650] width 41 height 36
select select
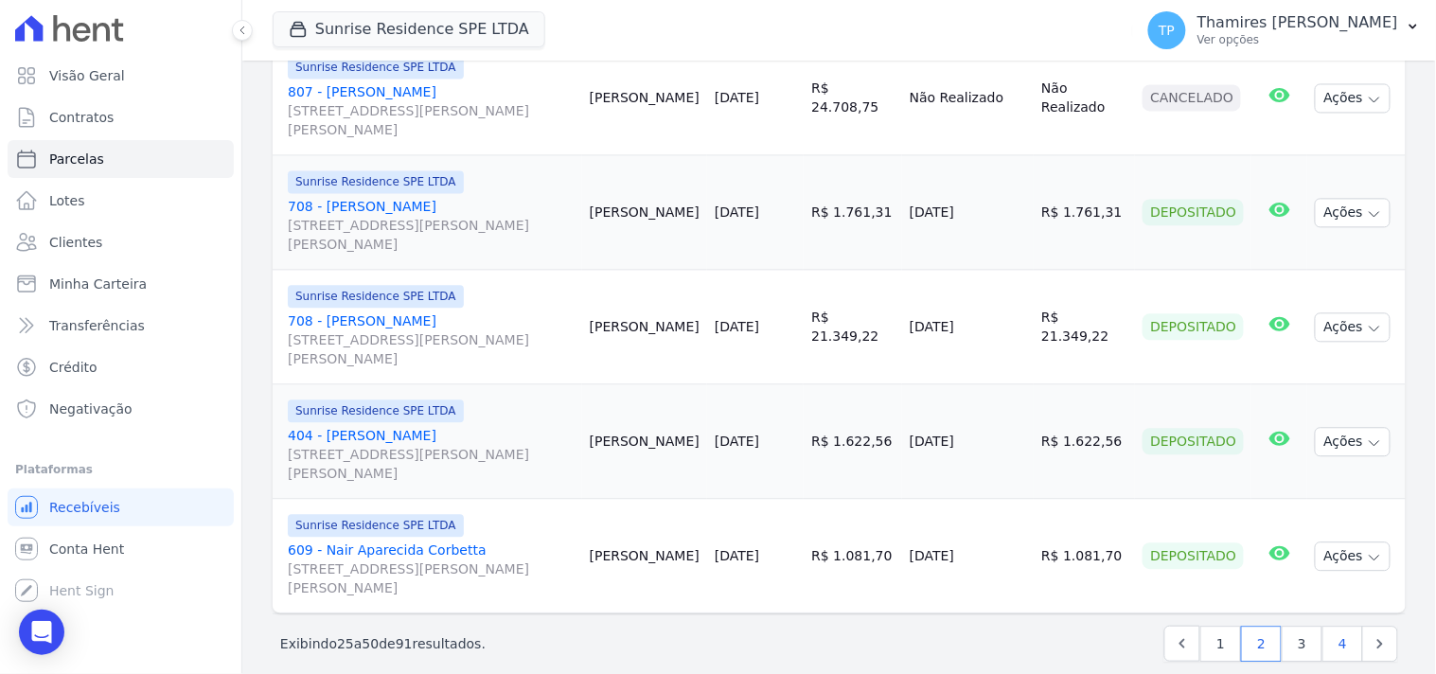
scroll to position [2852, 0]
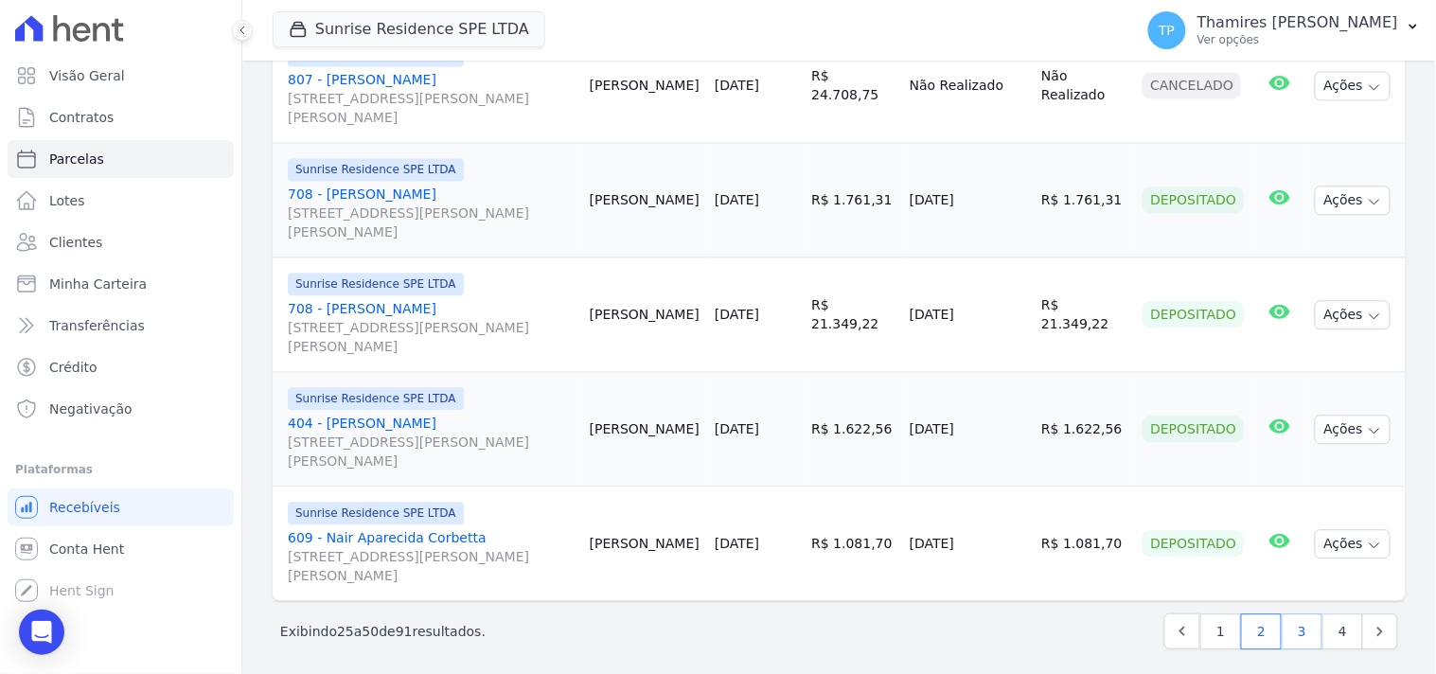
click at [1282, 629] on link "3" at bounding box center [1302, 631] width 41 height 36
select select
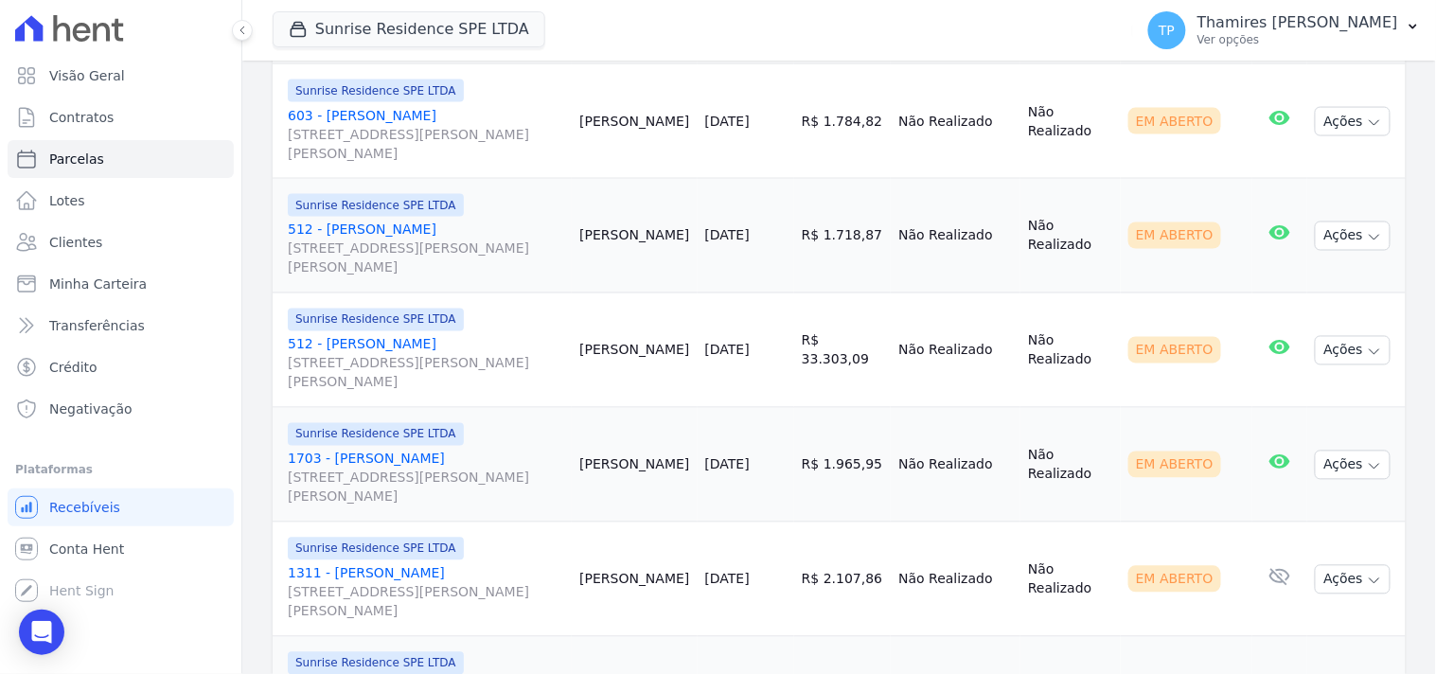
scroll to position [2852, 0]
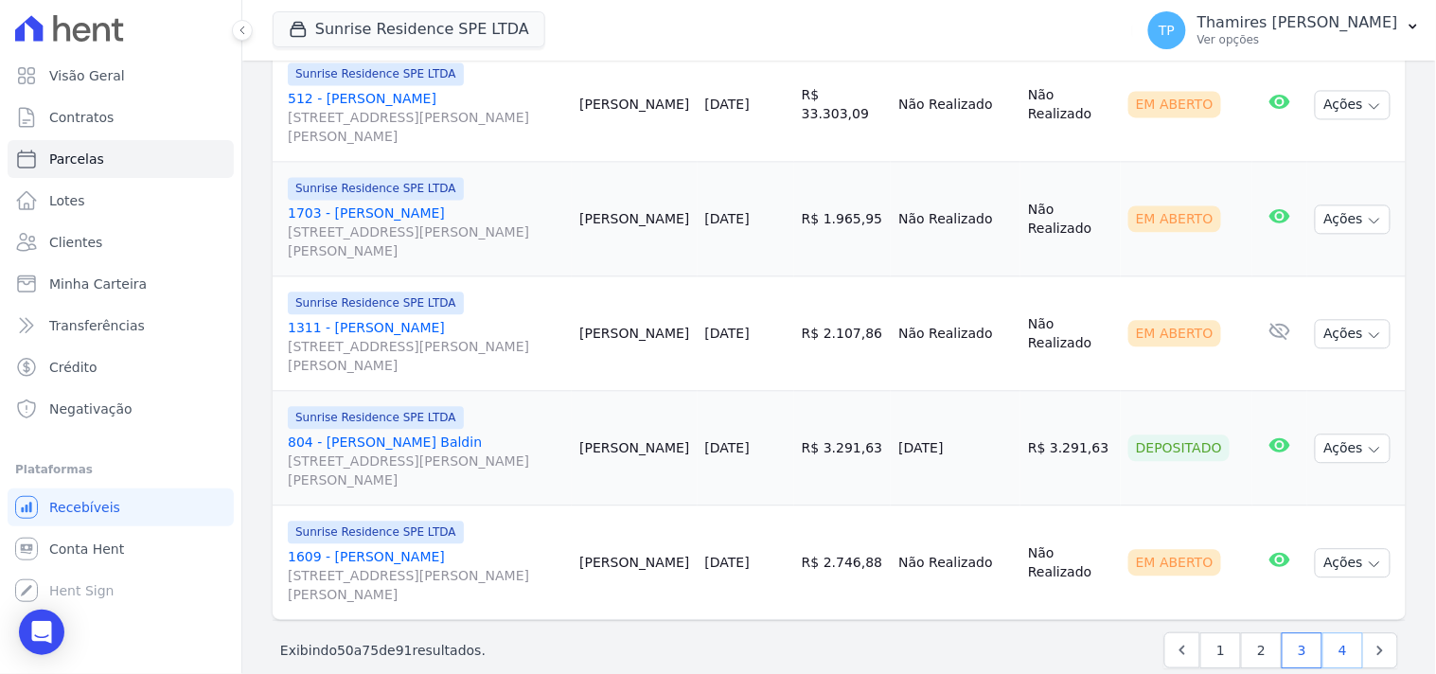
click at [1331, 632] on link "4" at bounding box center [1342, 650] width 41 height 36
select select
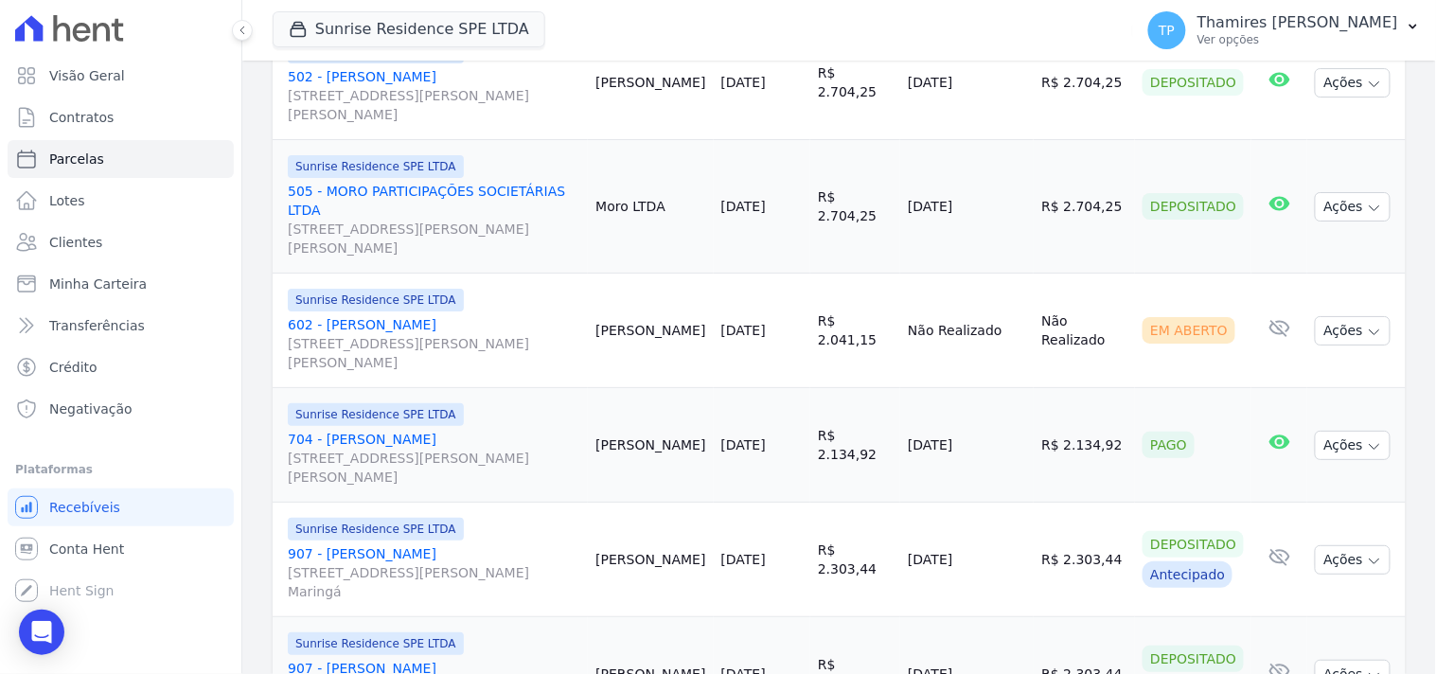
scroll to position [1821, 0]
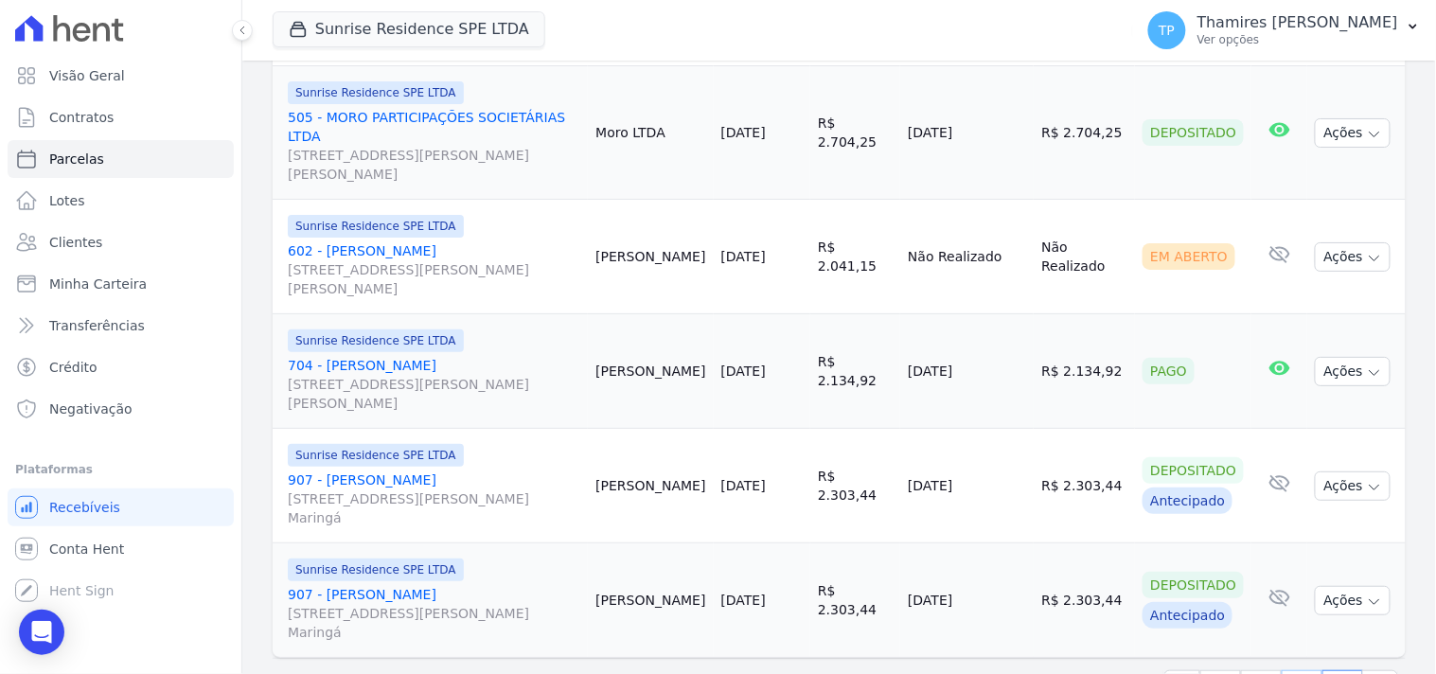
select select
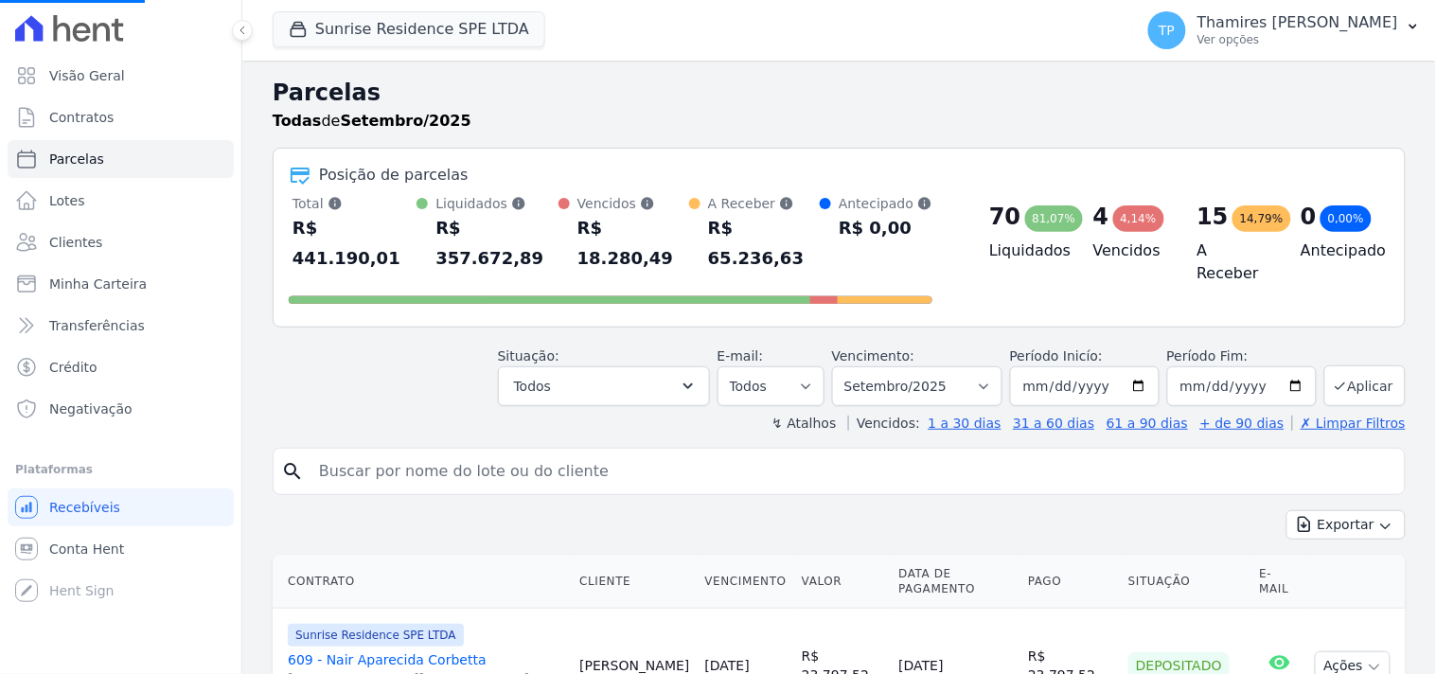
select select
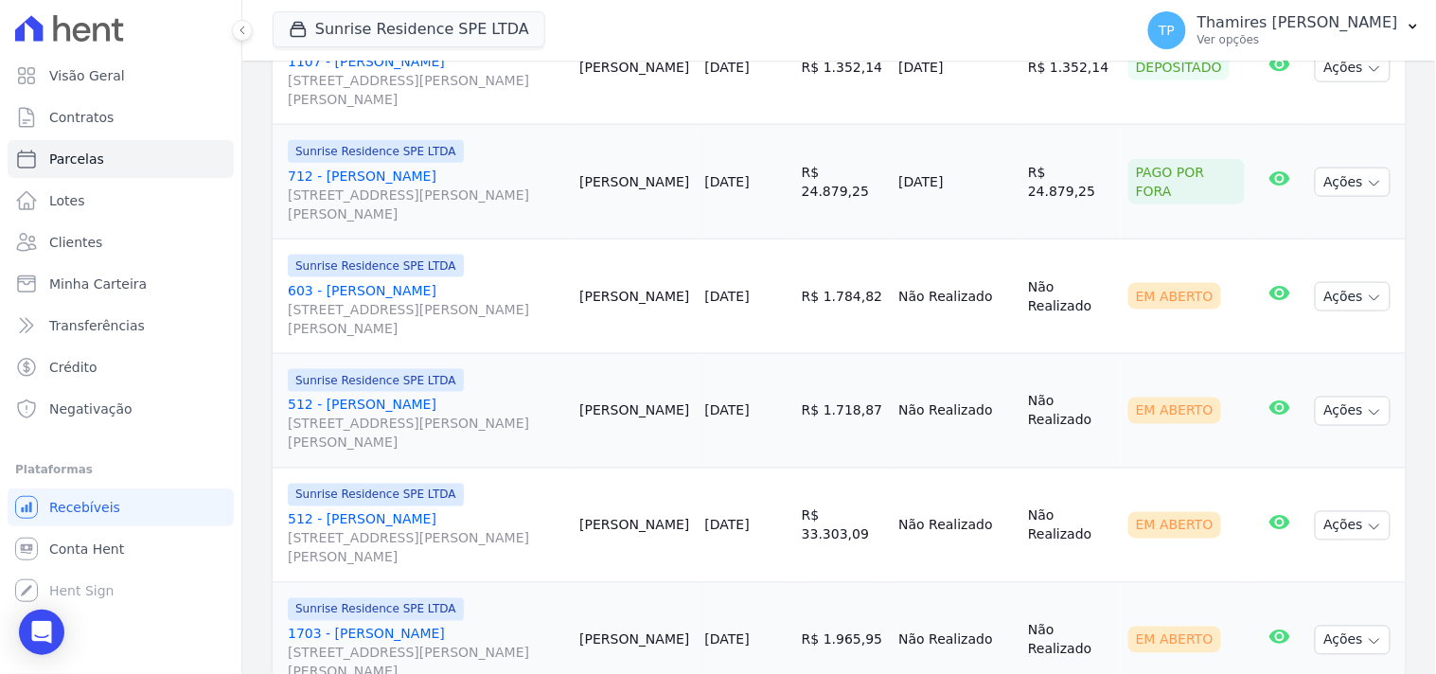
scroll to position [2537, 0]
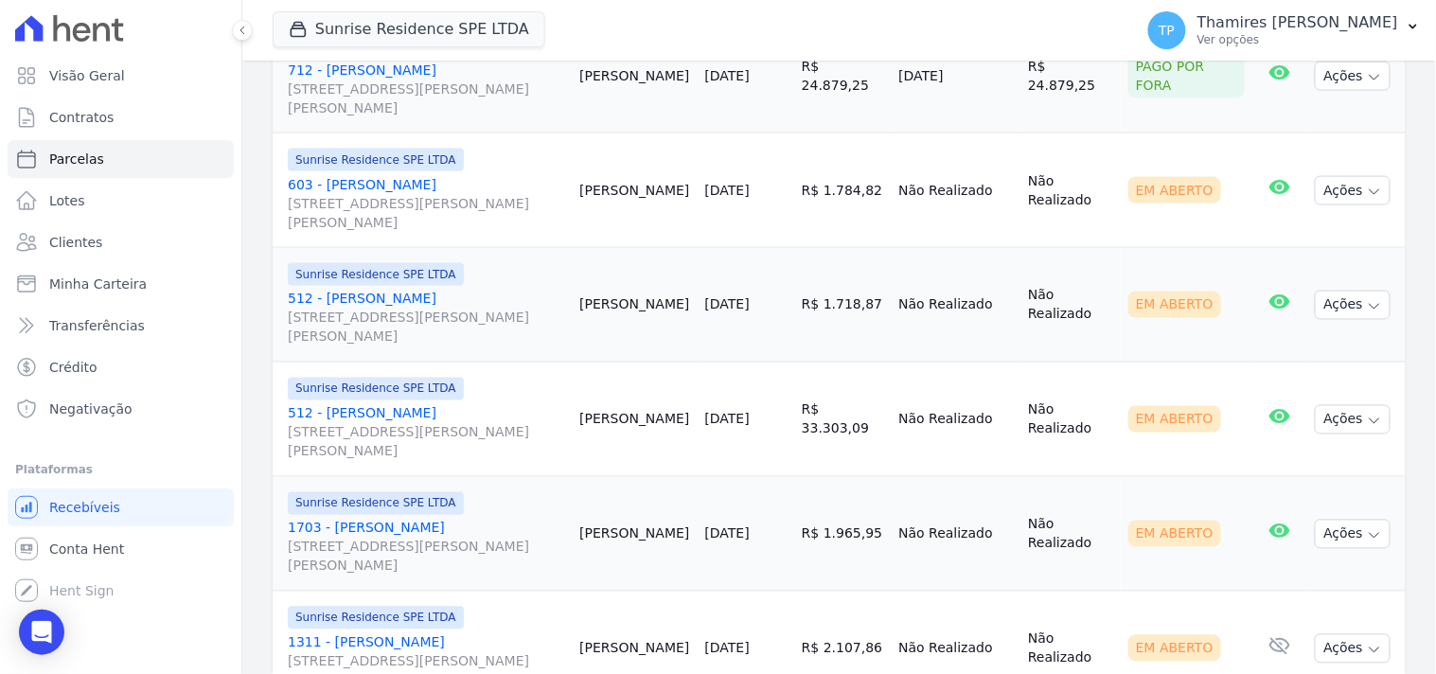
drag, startPoint x: 809, startPoint y: 418, endPoint x: 943, endPoint y: 409, distance: 133.8
click at [943, 409] on tr "Sunrise Residence SPE LTDA 512 - [PERSON_NAME] [STREET_ADDRESS][PERSON_NAME][PE…" at bounding box center [839, 420] width 1133 height 115
click at [824, 428] on td "R$ 33.303,09" at bounding box center [842, 420] width 97 height 115
click at [386, 33] on button "Sunrise Residence SPE LTDA" at bounding box center [409, 29] width 273 height 36
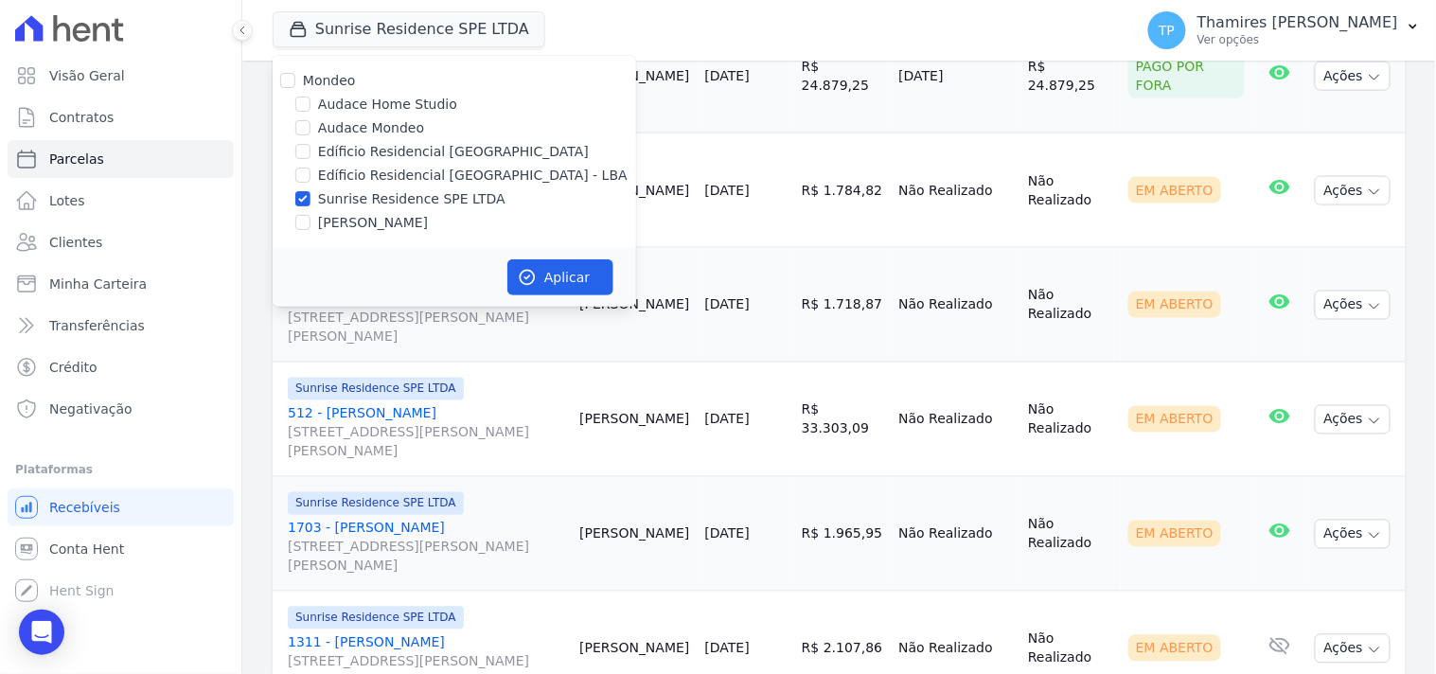
click at [398, 172] on label "Edíficio Residencial [GEOGRAPHIC_DATA] - LBA" at bounding box center [473, 176] width 310 height 20
click at [310, 172] on input "Edíficio Residencial [GEOGRAPHIC_DATA] - LBA" at bounding box center [302, 175] width 15 height 15
click at [393, 182] on label "Edíficio Residencial [GEOGRAPHIC_DATA] - LBA" at bounding box center [473, 176] width 310 height 20
click at [310, 182] on input "Edíficio Residencial [GEOGRAPHIC_DATA] - LBA" at bounding box center [302, 175] width 15 height 15
click at [390, 173] on label "Edíficio Residencial [GEOGRAPHIC_DATA] - LBA" at bounding box center [473, 176] width 310 height 20
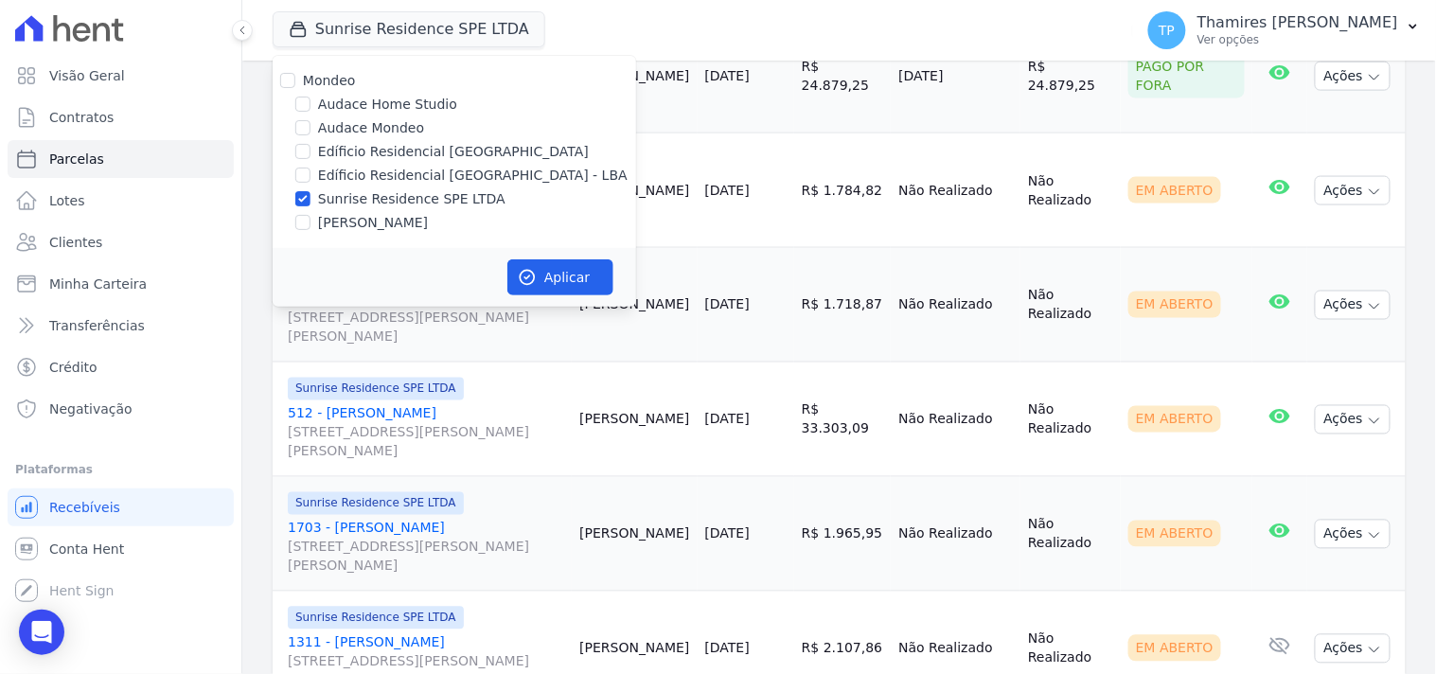
click at [310, 173] on input "Edíficio Residencial [GEOGRAPHIC_DATA] - LBA" at bounding box center [302, 175] width 15 height 15
checkbox input "true"
click at [384, 196] on label "Sunrise Residence SPE LTDA" at bounding box center [411, 199] width 187 height 20
click at [310, 196] on input "Sunrise Residence SPE LTDA" at bounding box center [302, 198] width 15 height 15
checkbox input "false"
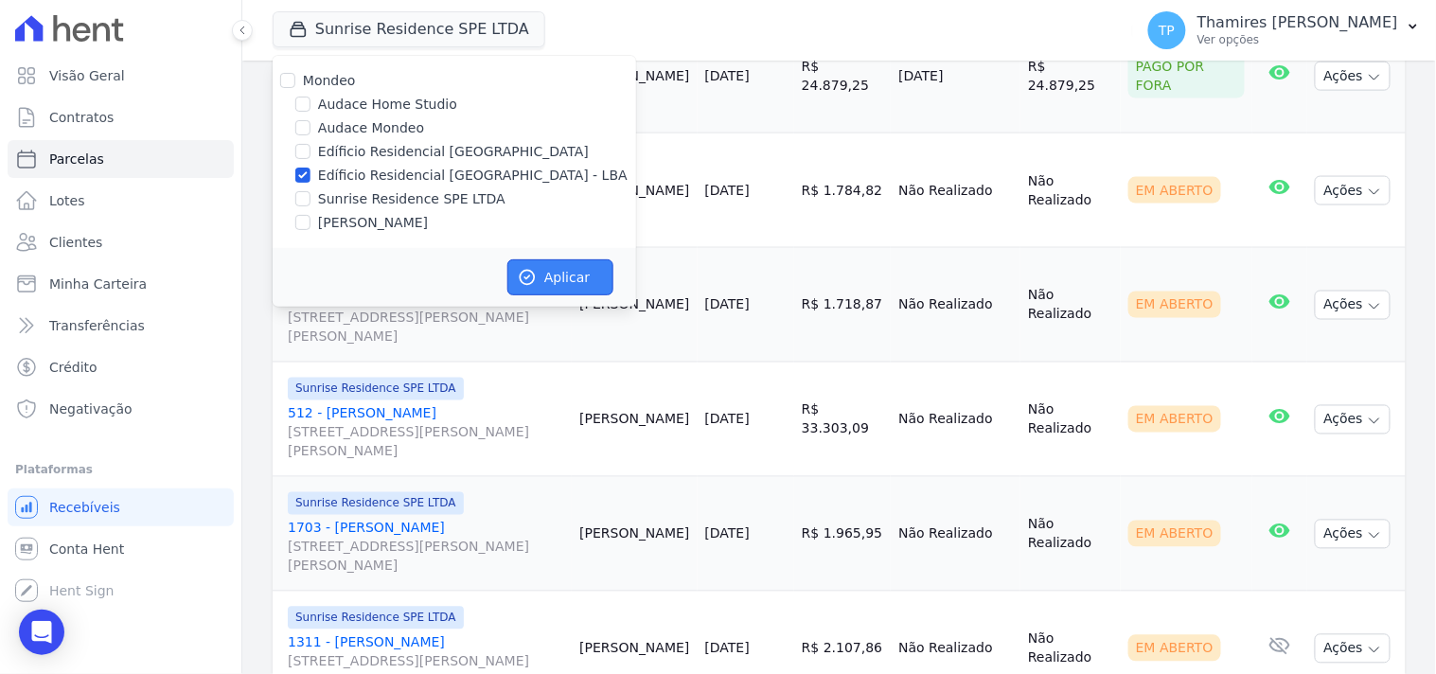
click at [541, 284] on button "Aplicar" at bounding box center [560, 277] width 106 height 36
select select
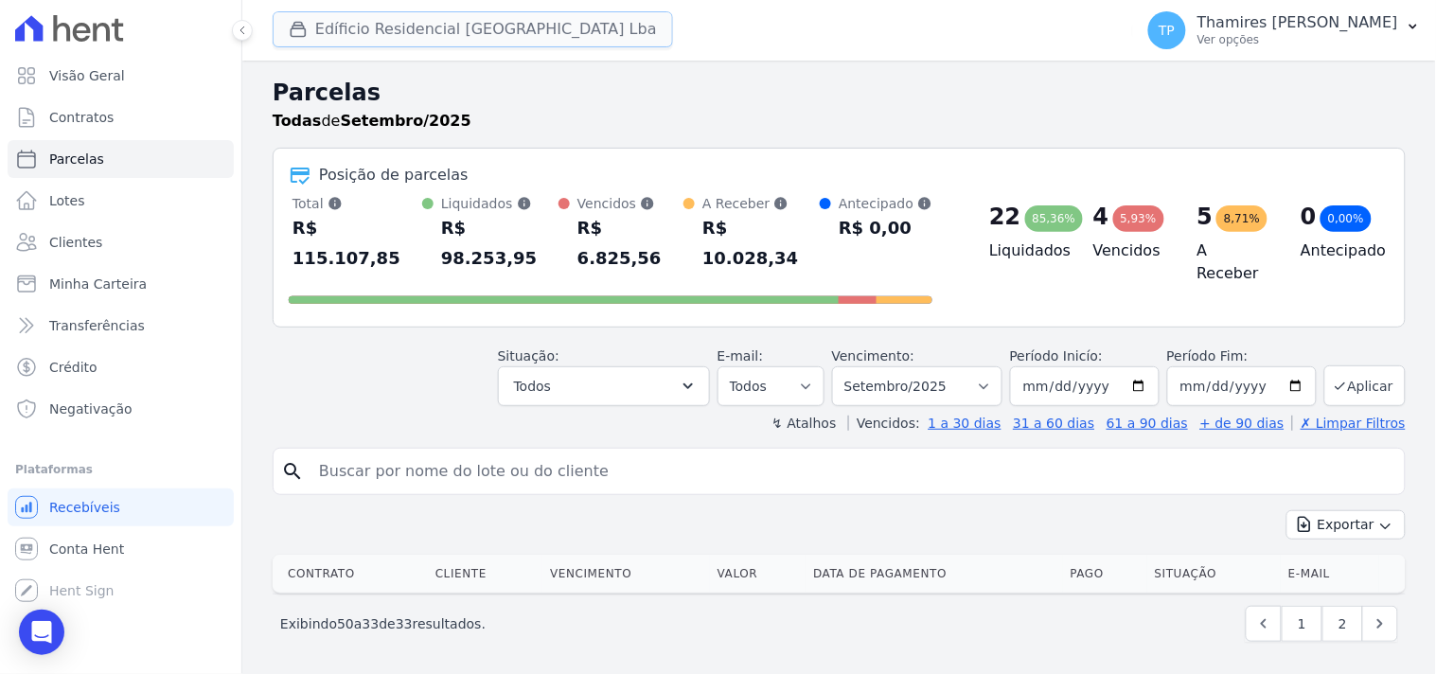
click at [429, 33] on button "Edíficio Residencial [GEOGRAPHIC_DATA] Lba" at bounding box center [473, 29] width 400 height 36
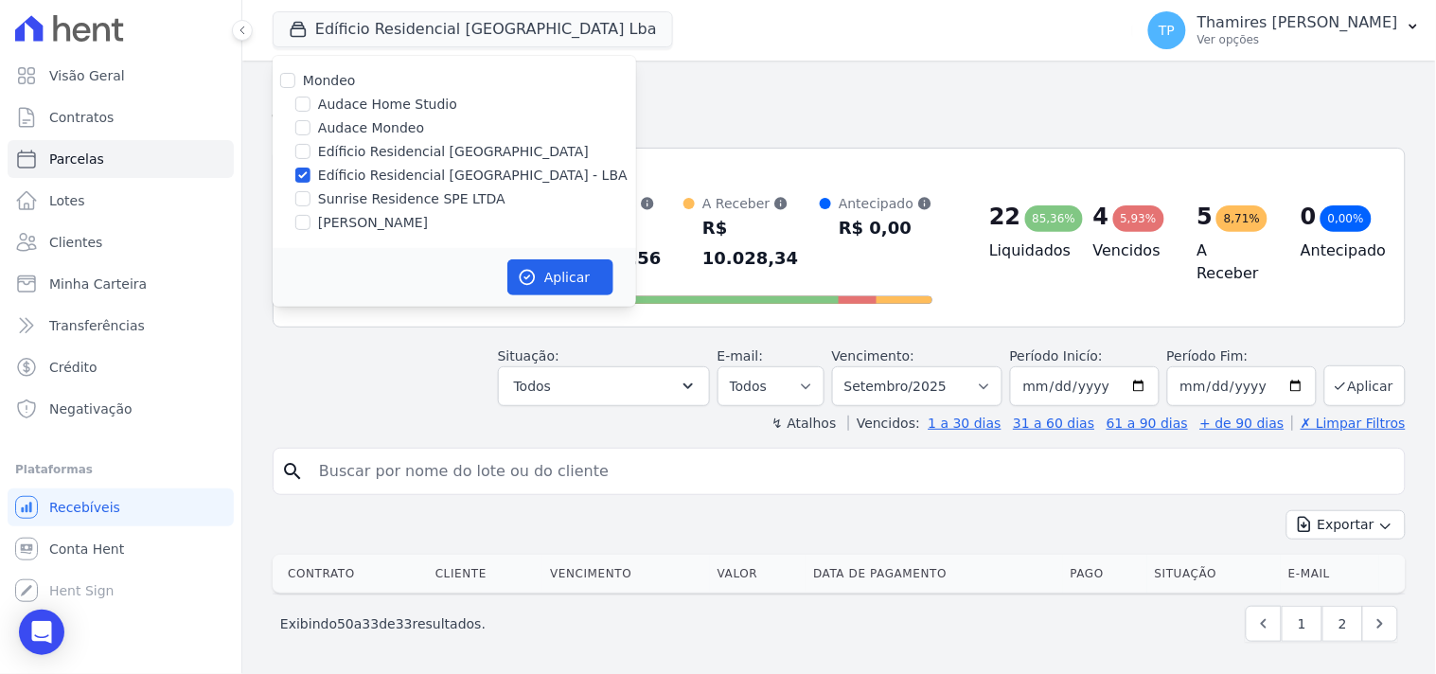
click at [361, 126] on label "Audace Mondeo" at bounding box center [371, 128] width 106 height 20
click at [310, 126] on input "Audace Mondeo" at bounding box center [302, 127] width 15 height 15
checkbox input "true"
click at [362, 180] on label "Edíficio Residencial [GEOGRAPHIC_DATA] - LBA" at bounding box center [473, 176] width 310 height 20
click at [310, 180] on input "Edíficio Residencial [GEOGRAPHIC_DATA] - LBA" at bounding box center [302, 175] width 15 height 15
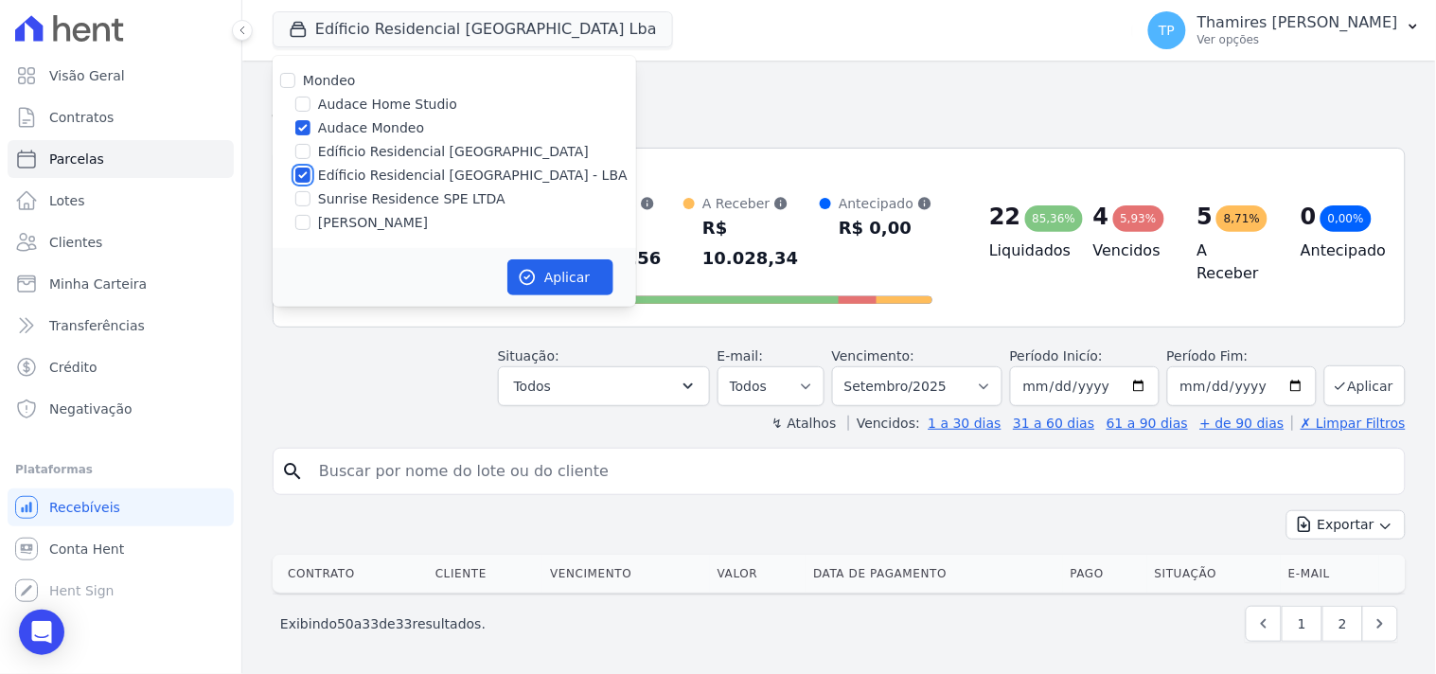
checkbox input "false"
click at [542, 259] on button "Aplicar" at bounding box center [560, 277] width 106 height 36
select select
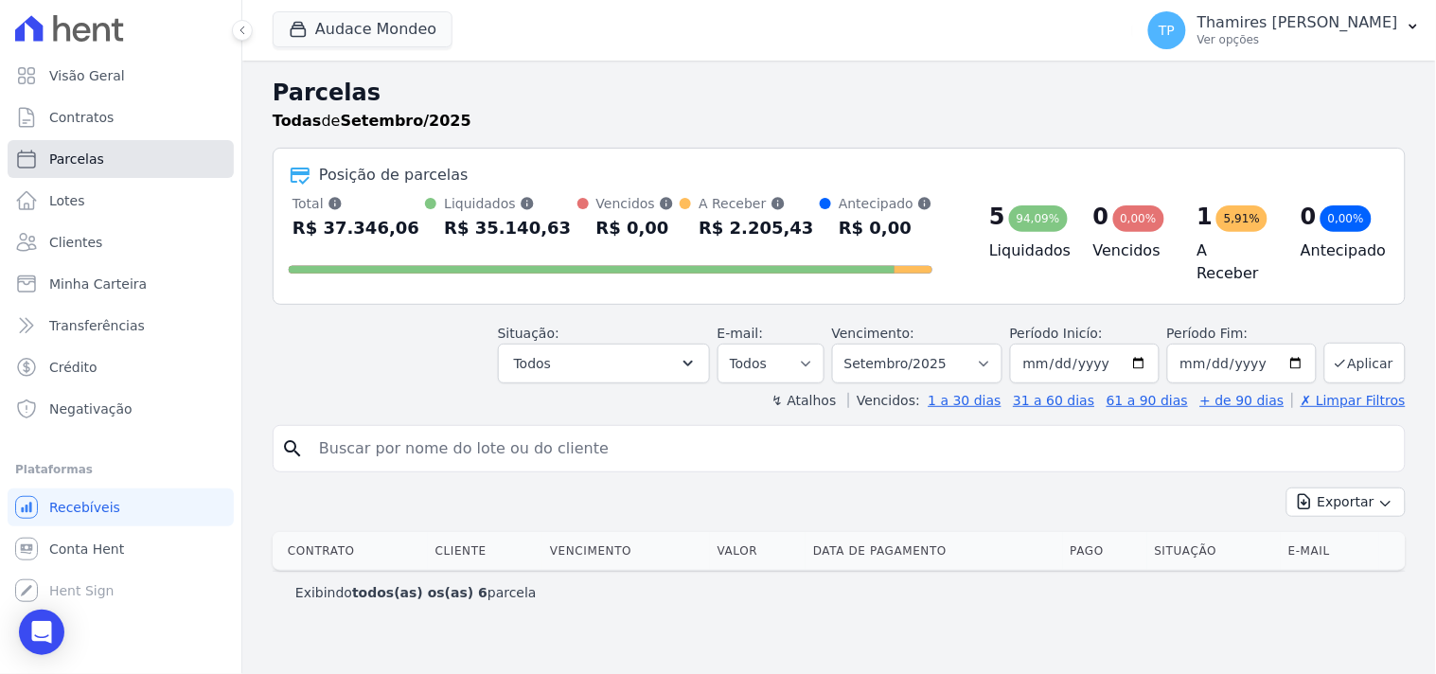
click at [81, 158] on span "Parcelas" at bounding box center [76, 159] width 55 height 19
select select
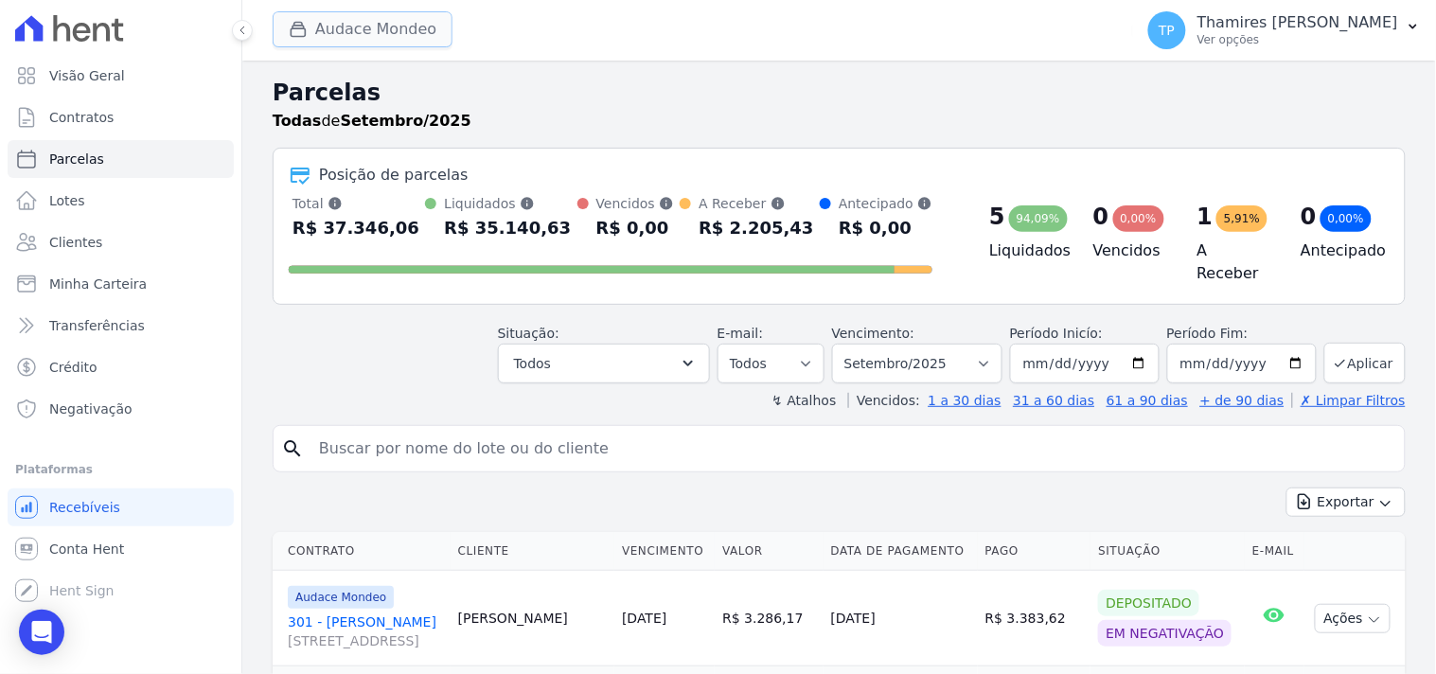
click at [391, 40] on button "Audace Mondeo" at bounding box center [363, 29] width 180 height 36
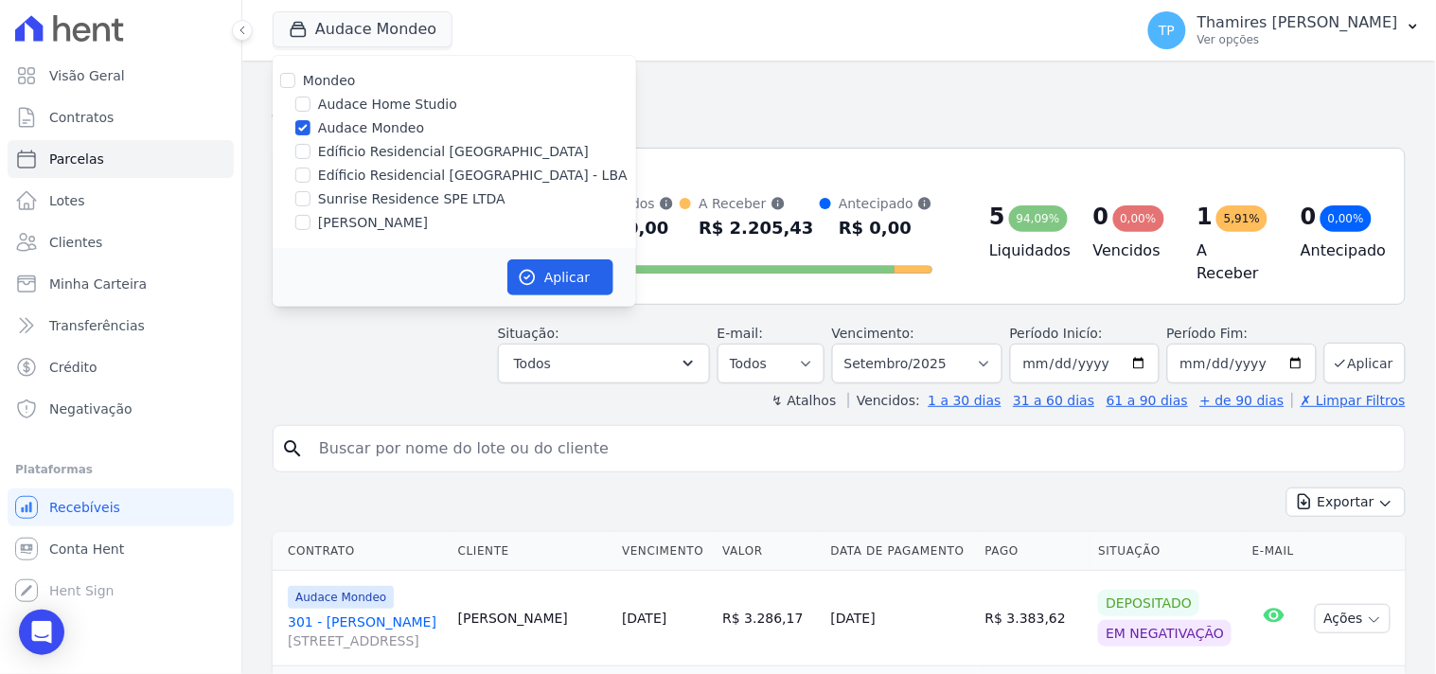
click at [346, 223] on label "[PERSON_NAME]" at bounding box center [373, 223] width 110 height 20
click at [310, 223] on input "[PERSON_NAME]" at bounding box center [302, 222] width 15 height 15
checkbox input "true"
click at [388, 120] on label "Audace Mondeo" at bounding box center [371, 128] width 106 height 20
click at [310, 120] on input "Audace Mondeo" at bounding box center [302, 127] width 15 height 15
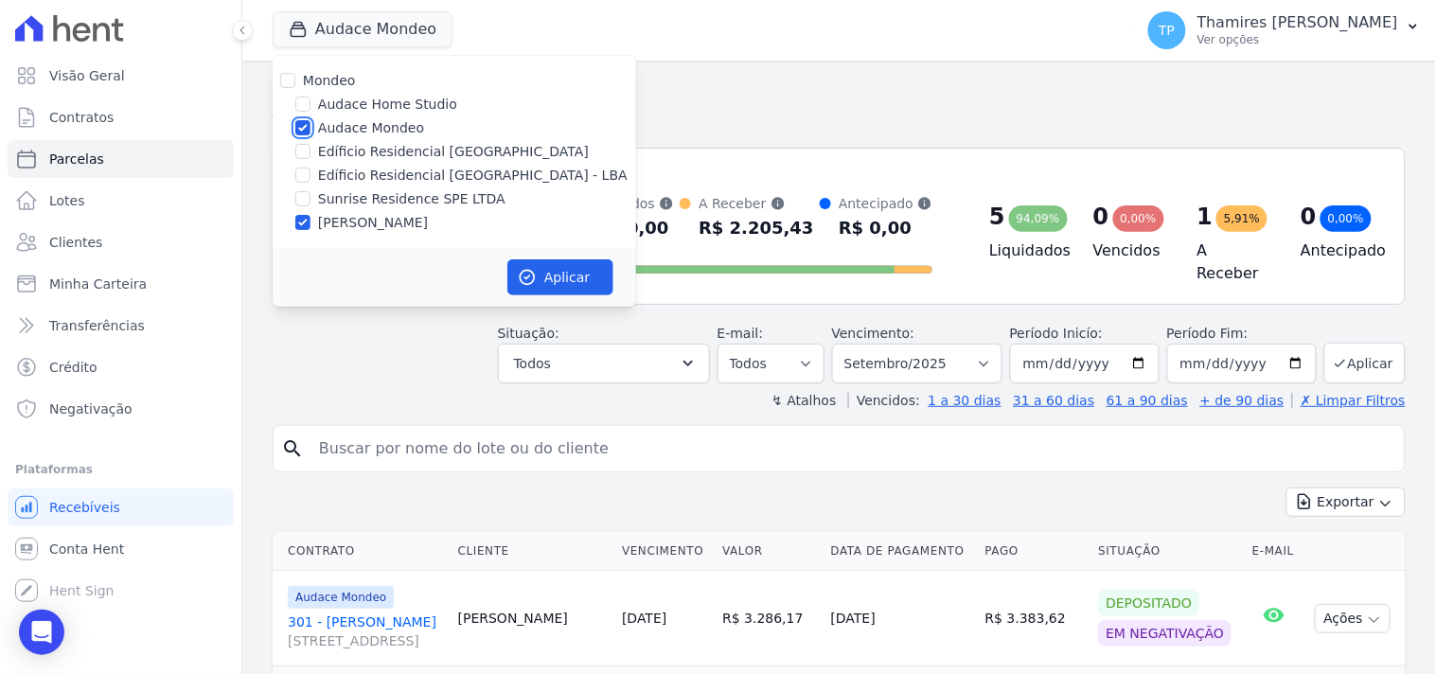
checkbox input "false"
click at [550, 273] on button "Aplicar" at bounding box center [560, 277] width 106 height 36
select select
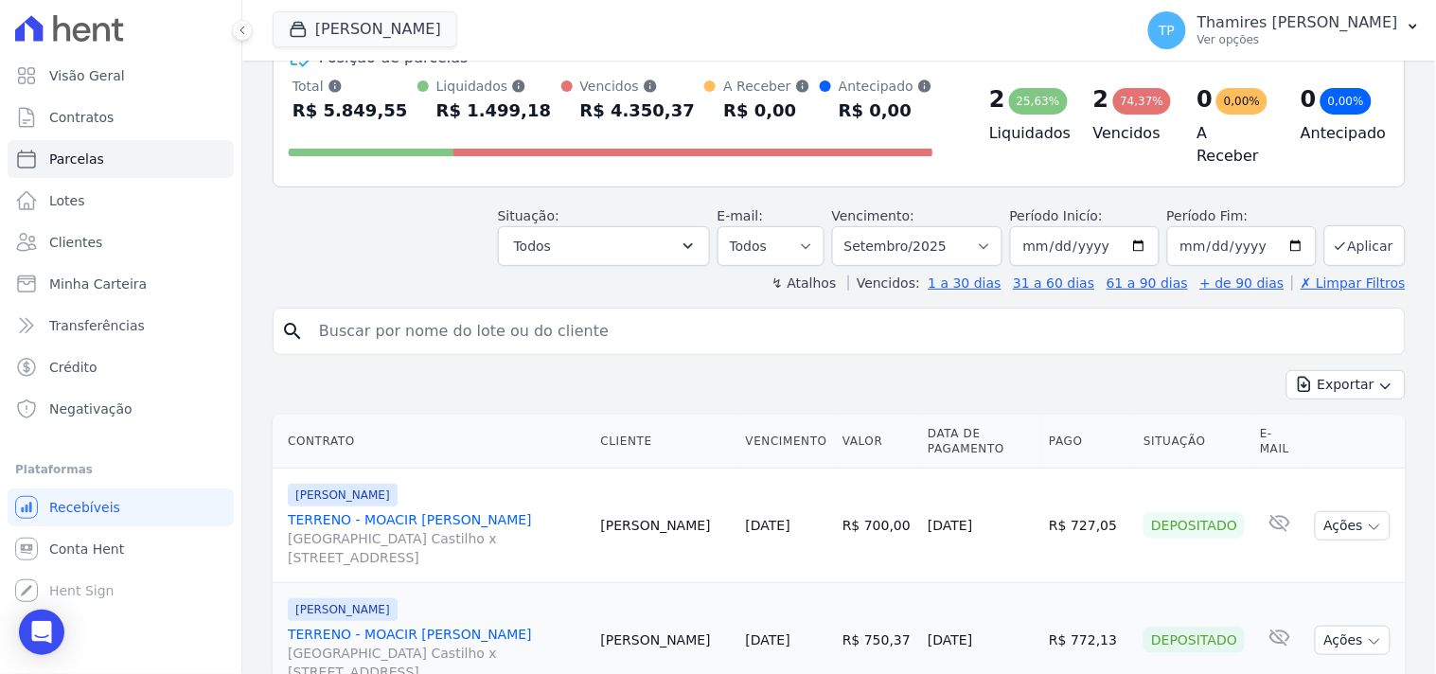
scroll to position [420, 0]
